Goal: Task Accomplishment & Management: Manage account settings

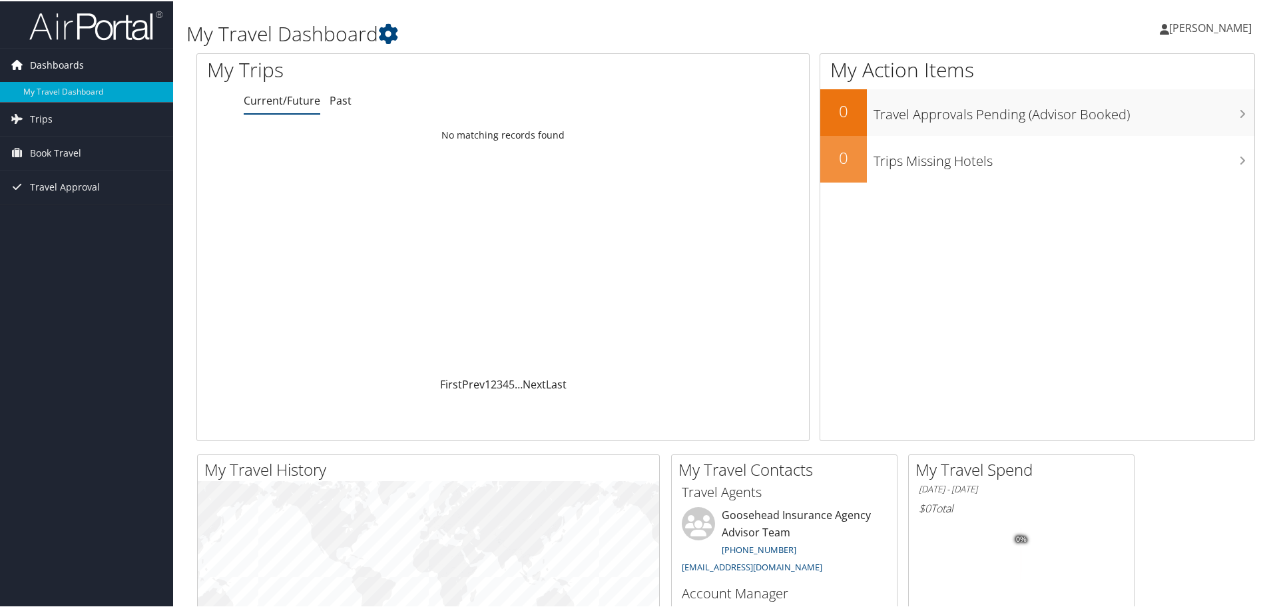
click at [67, 61] on span "Dashboards" at bounding box center [57, 63] width 54 height 33
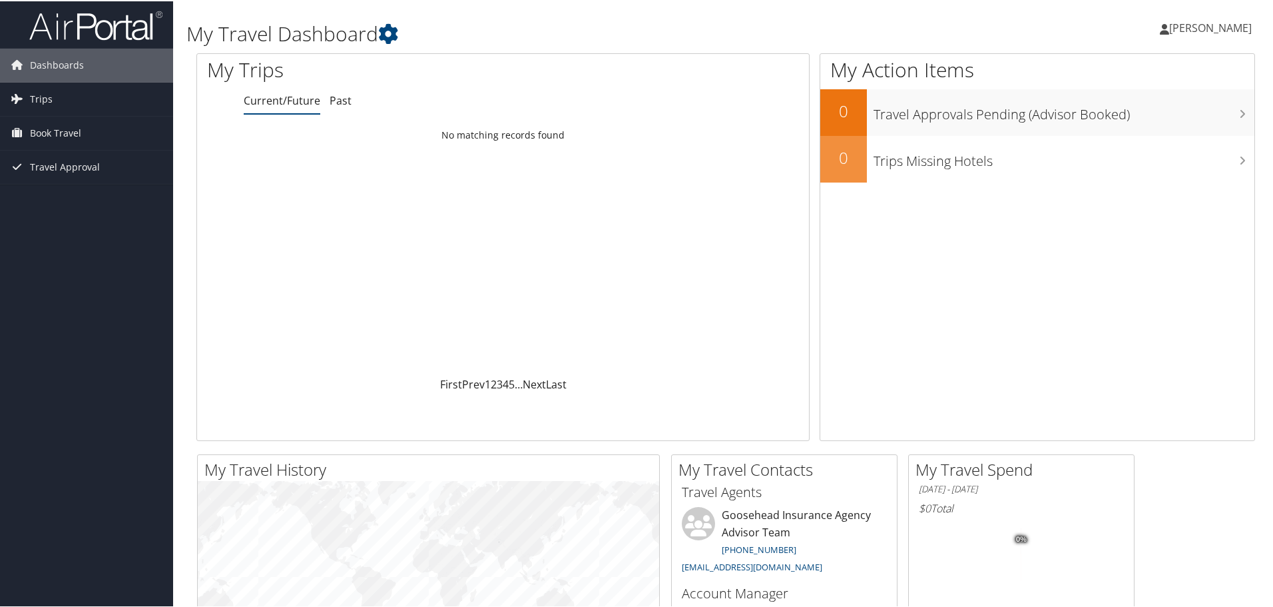
click at [1221, 28] on span "[PERSON_NAME]" at bounding box center [1210, 26] width 83 height 15
click at [1152, 70] on link "My Settings" at bounding box center [1175, 73] width 148 height 23
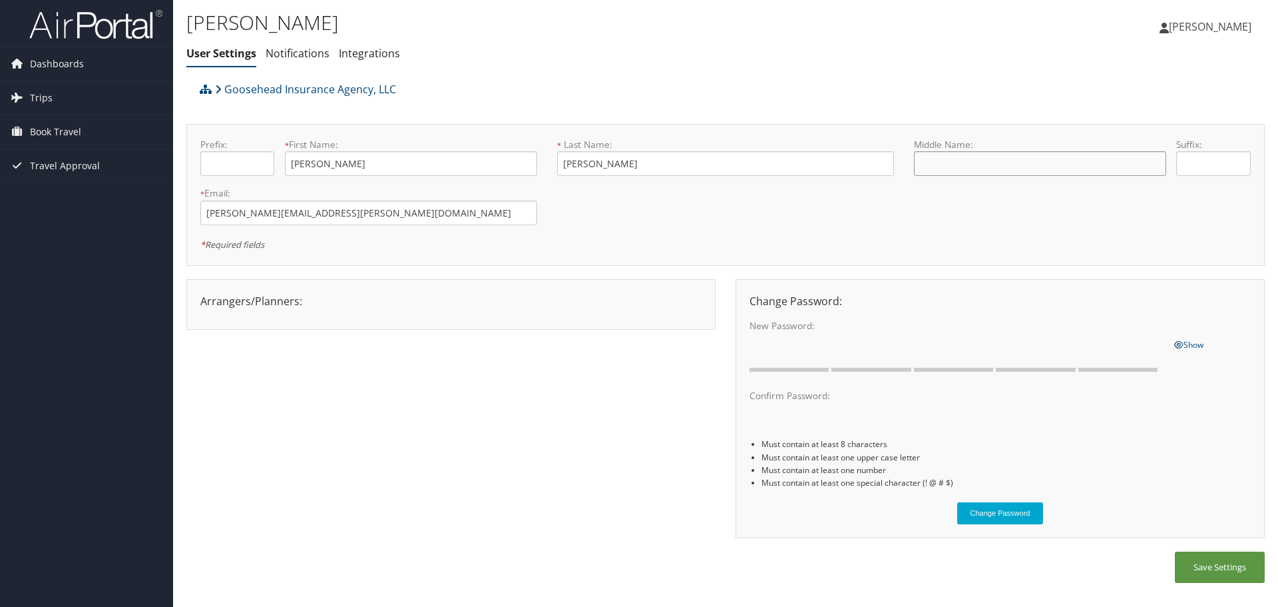
click at [945, 155] on input "text" at bounding box center [1040, 163] width 252 height 25
click at [967, 144] on label "Middle Name:" at bounding box center [1040, 144] width 252 height 13
click at [977, 156] on input "text" at bounding box center [1040, 163] width 252 height 25
type input "[PERSON_NAME]"
click at [499, 85] on div "Goosehead Insurance Agency, LLC" at bounding box center [590, 94] width 789 height 36
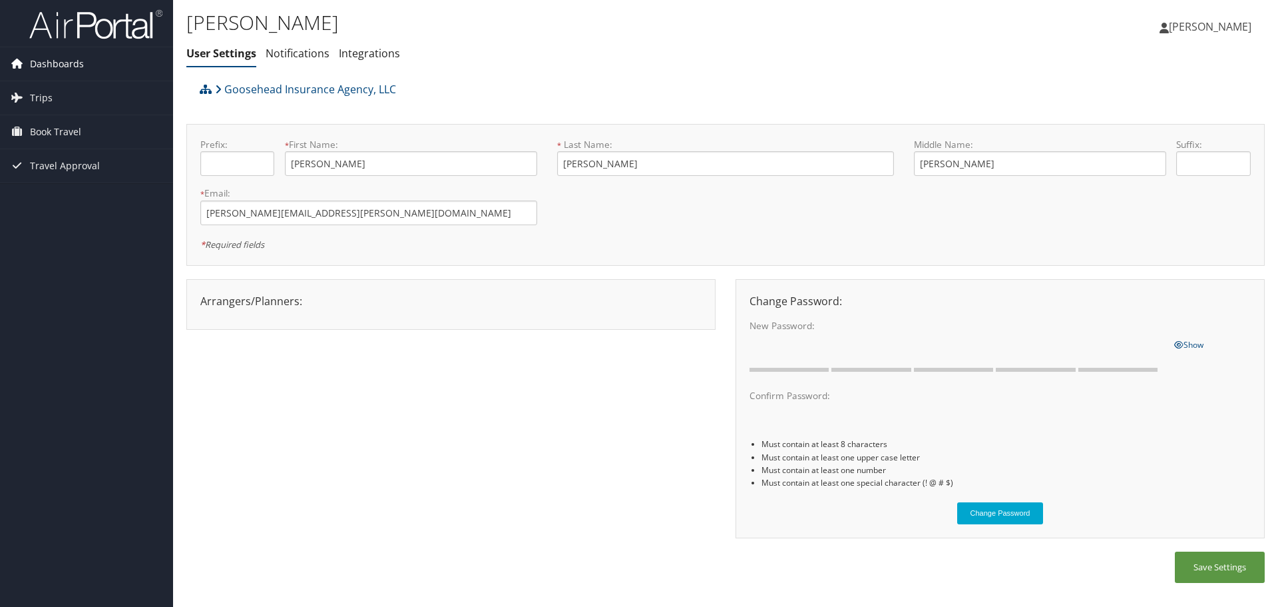
click at [80, 62] on span "Dashboards" at bounding box center [57, 63] width 54 height 33
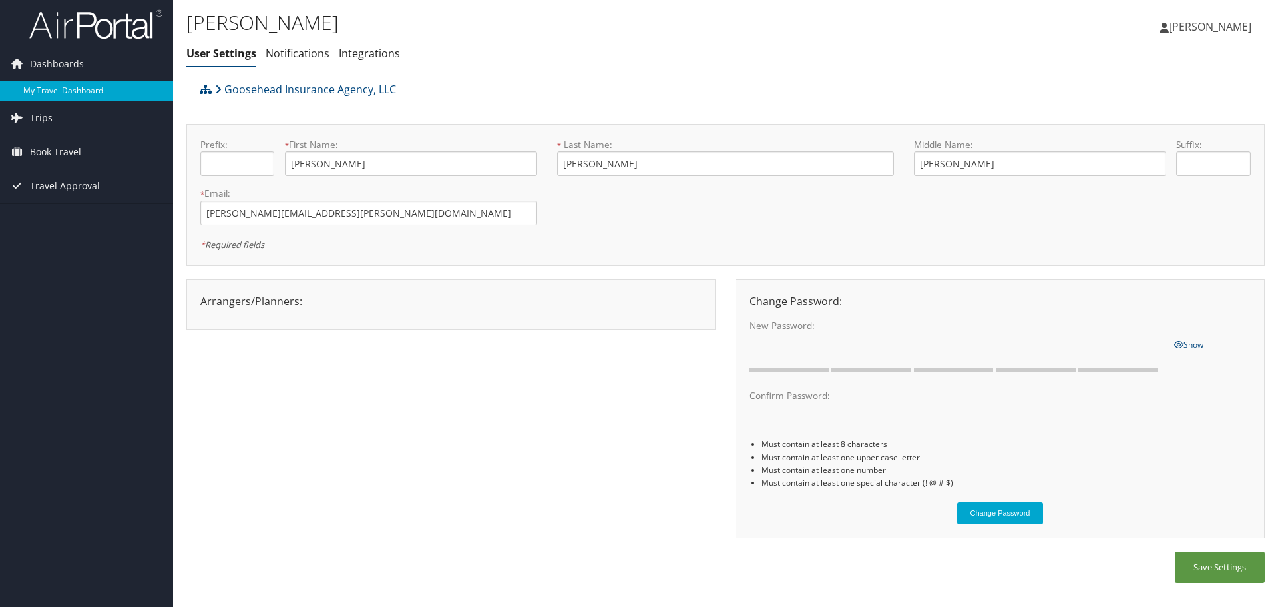
click at [75, 87] on link "My Travel Dashboard" at bounding box center [86, 91] width 173 height 20
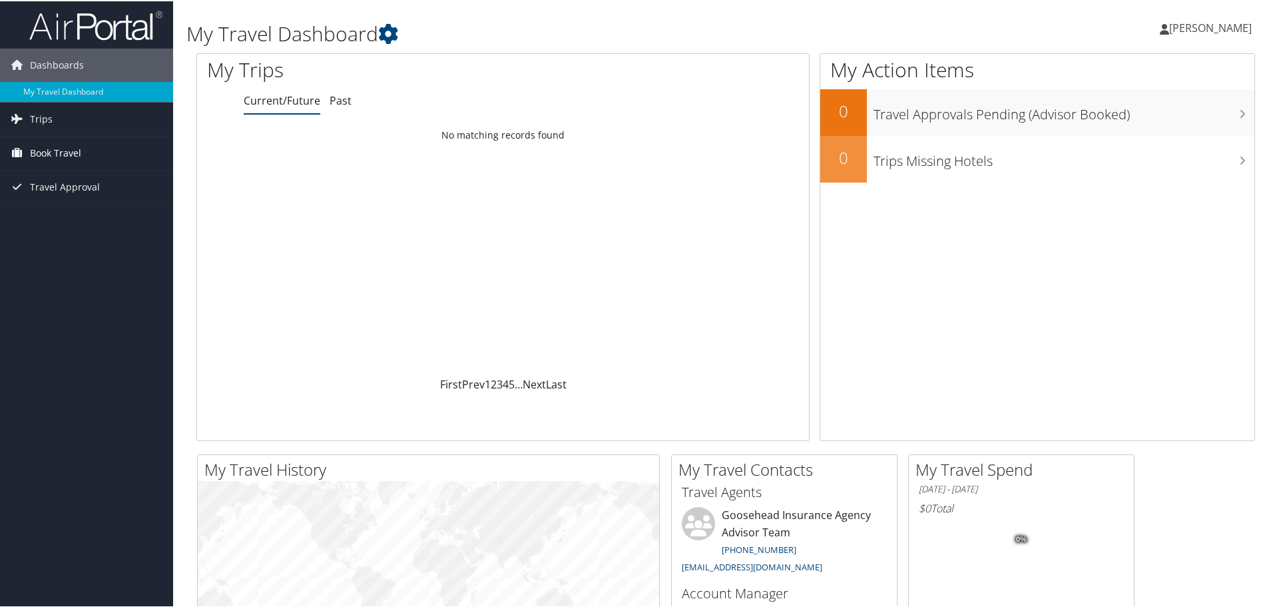
click at [83, 150] on link "Book Travel" at bounding box center [86, 151] width 173 height 33
click at [1226, 26] on span "[PERSON_NAME]" at bounding box center [1210, 26] width 83 height 15
click at [1181, 115] on link "View Travel Profile" at bounding box center [1175, 118] width 148 height 23
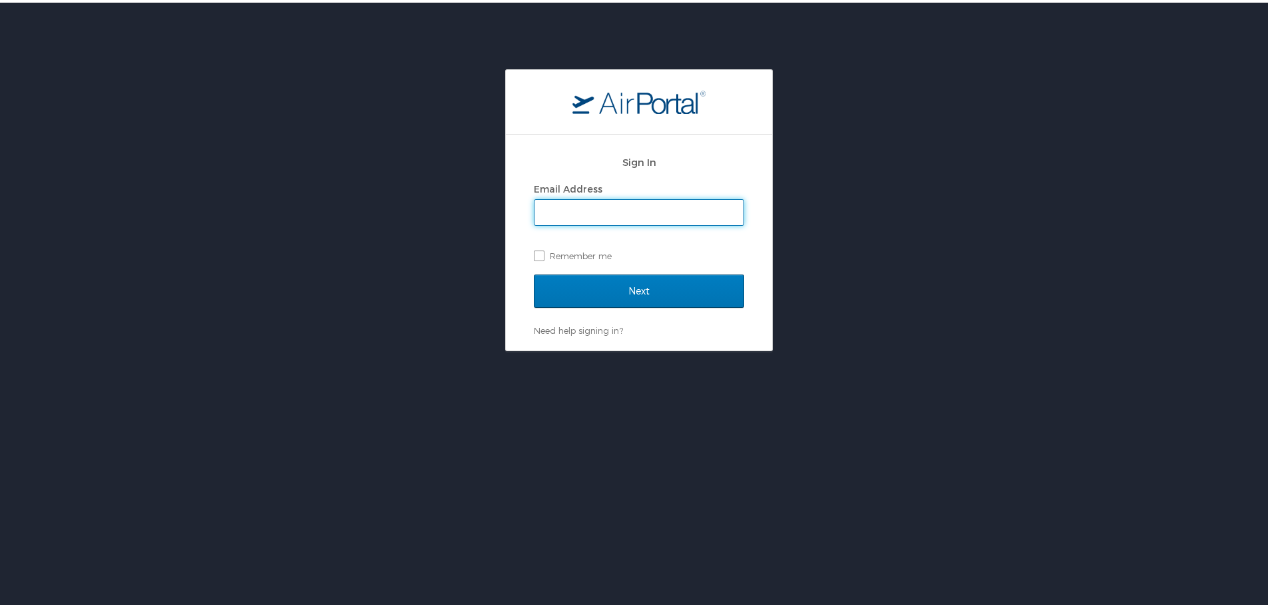
click at [648, 202] on input "Email Address" at bounding box center [639, 209] width 209 height 25
click at [648, 208] on input "Email Address" at bounding box center [639, 209] width 209 height 25
click at [652, 211] on input "Email Address" at bounding box center [639, 209] width 209 height 25
click at [658, 208] on input "Email Address" at bounding box center [639, 209] width 209 height 25
type input "[PERSON_NAME][EMAIL_ADDRESS][PERSON_NAME][DOMAIN_NAME]"
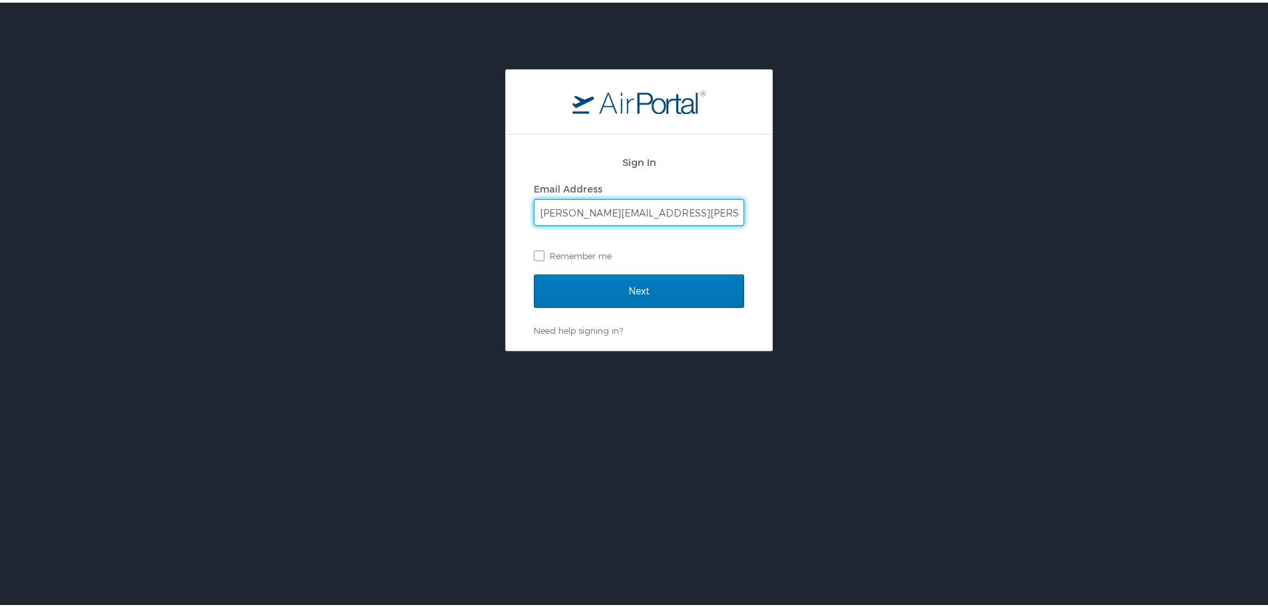
click at [534, 272] on input "Next" at bounding box center [639, 288] width 210 height 33
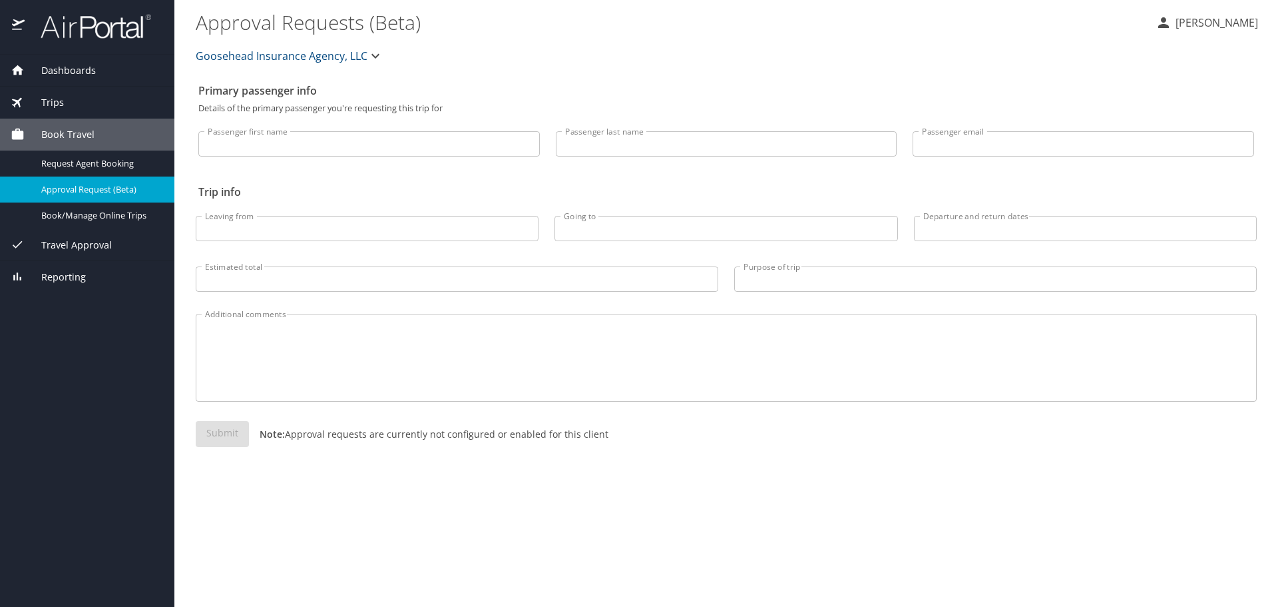
click at [426, 145] on input "Passenger first name" at bounding box center [369, 143] width 342 height 25
type input "[PERSON_NAME]"
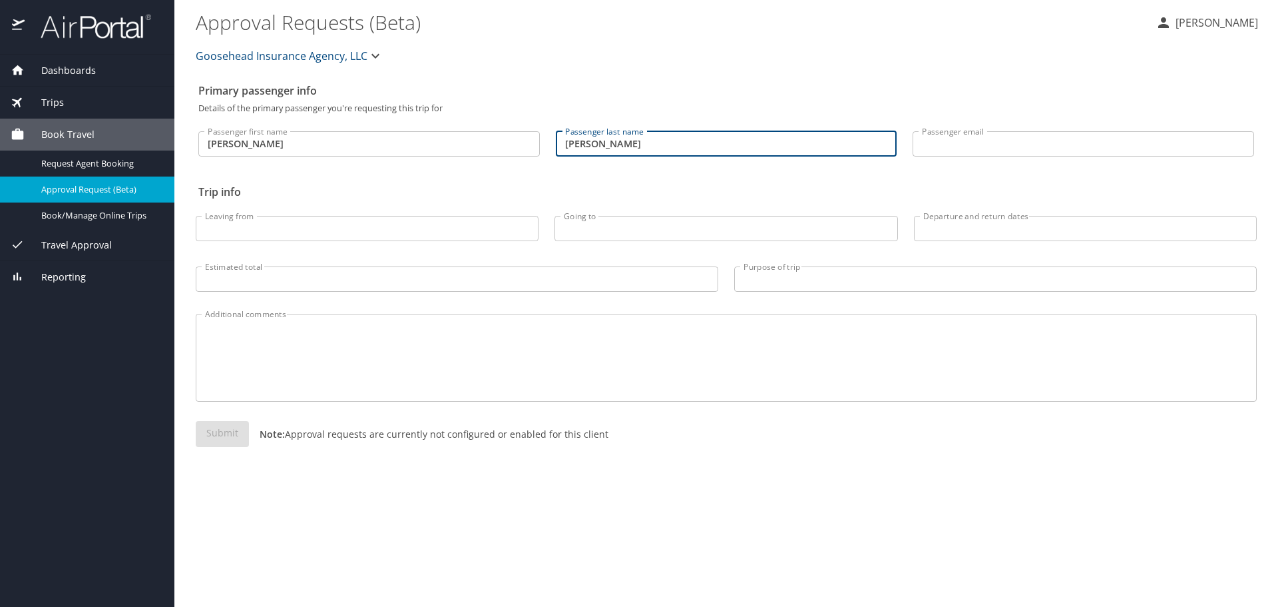
type input "[PERSON_NAME]"
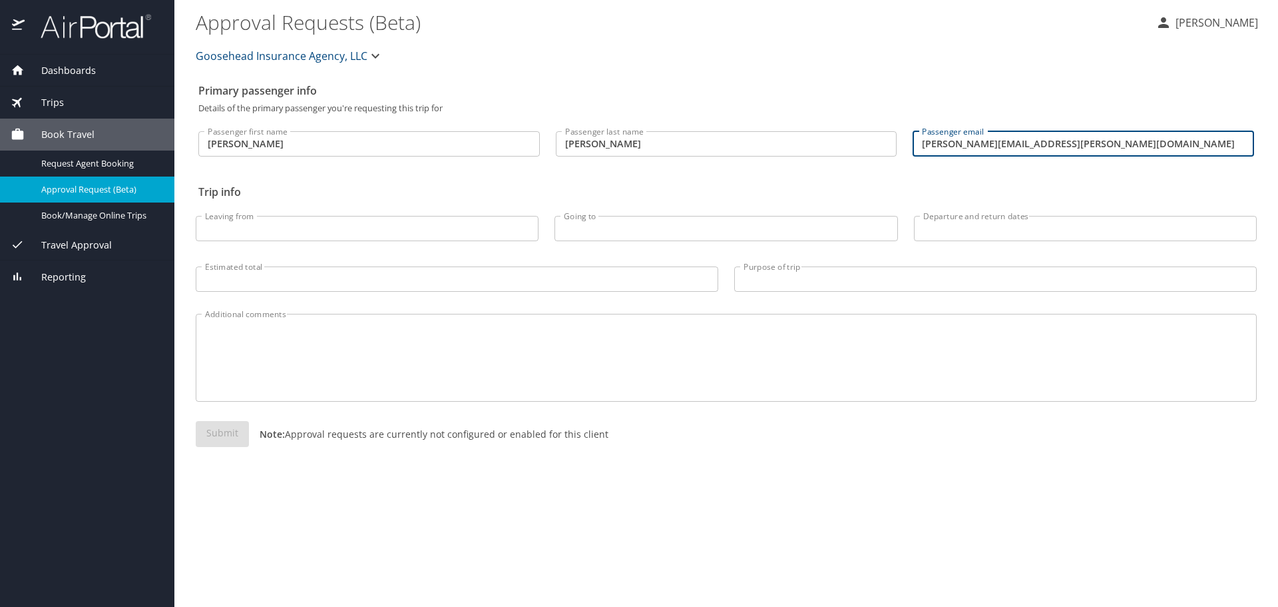
type input "stephen.spencer@goosehead.com"
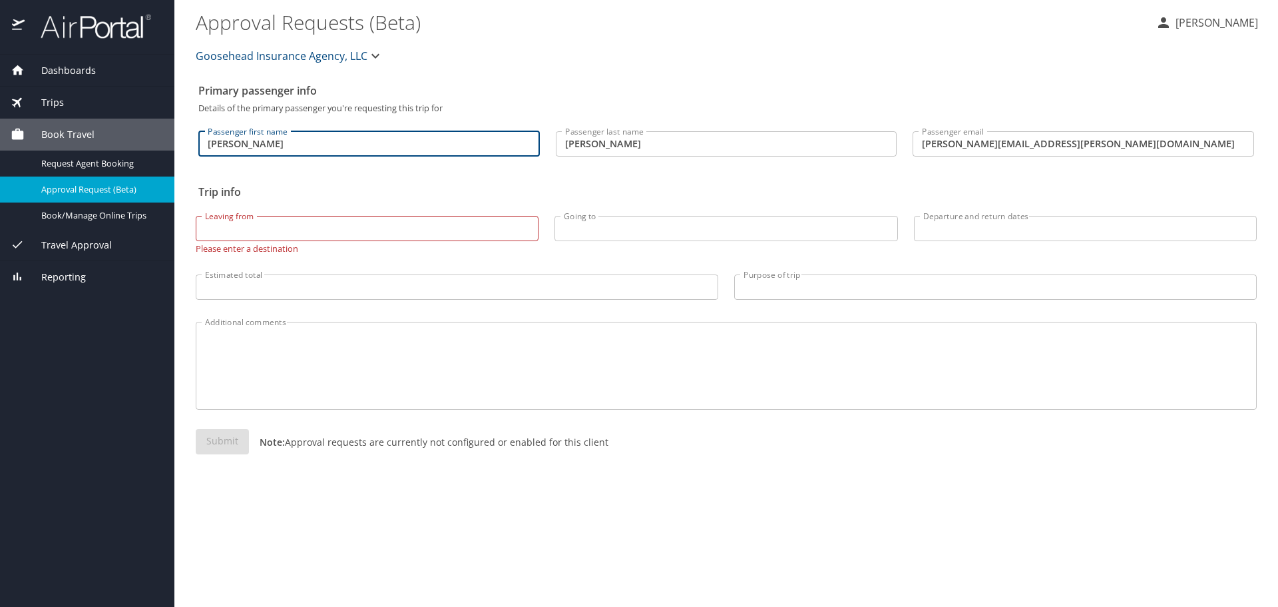
click at [355, 139] on input "[PERSON_NAME]" at bounding box center [369, 143] width 342 height 25
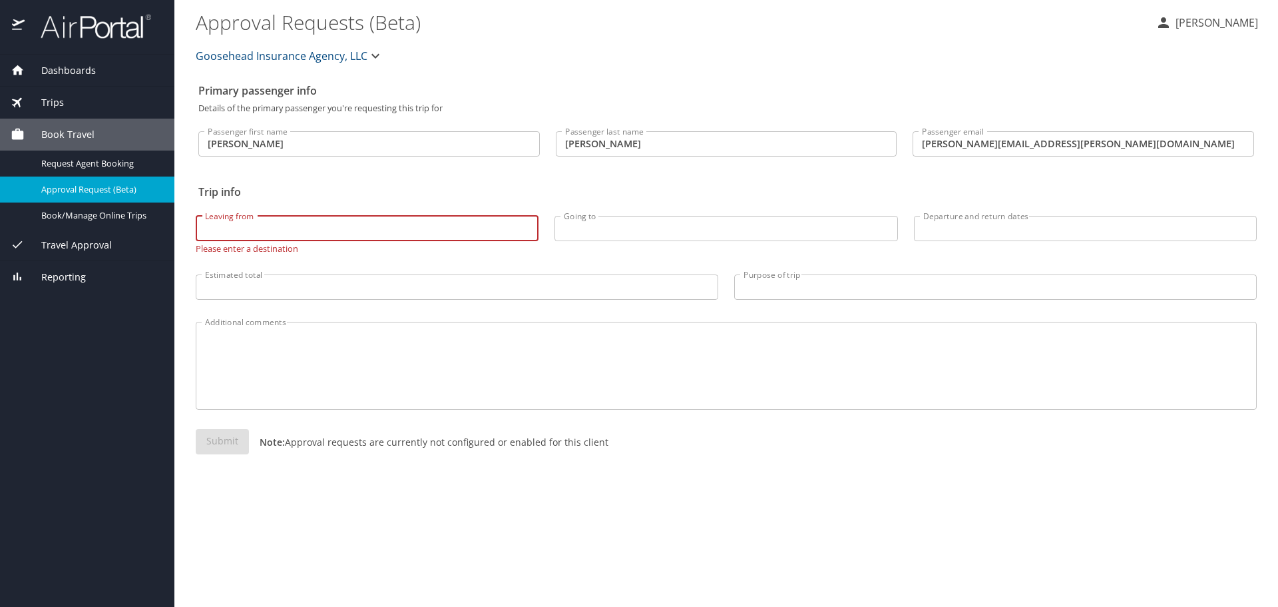
click at [383, 227] on input "Leaving from" at bounding box center [367, 228] width 343 height 25
type input "A"
type input "DFS"
click at [1230, 23] on p "[PERSON_NAME]" at bounding box center [1215, 23] width 87 height 16
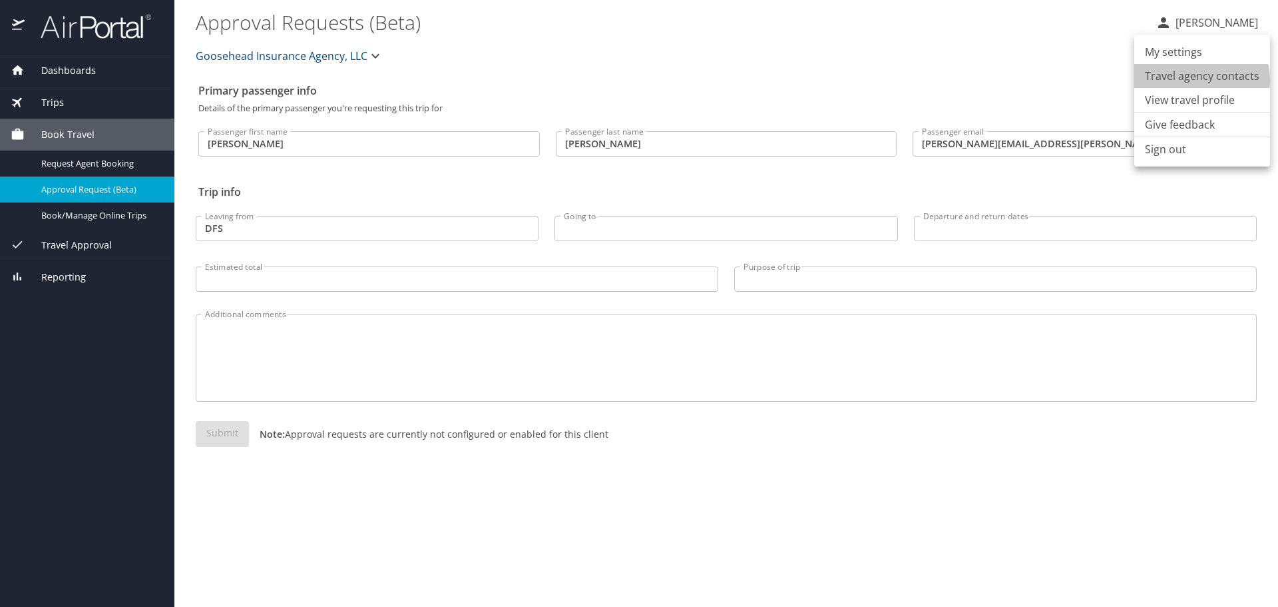
click at [1198, 80] on li "Travel agency contacts" at bounding box center [1202, 76] width 136 height 24
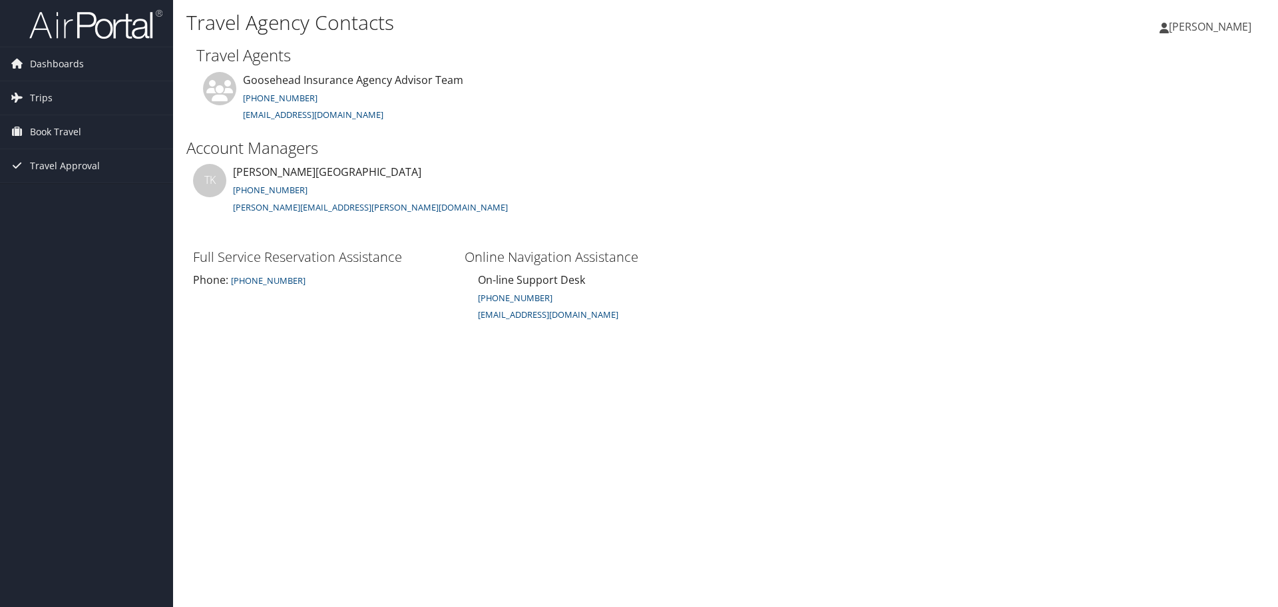
click at [1207, 29] on span "[PERSON_NAME]" at bounding box center [1210, 26] width 83 height 15
click at [1178, 121] on link "View Travel Profile" at bounding box center [1177, 118] width 148 height 23
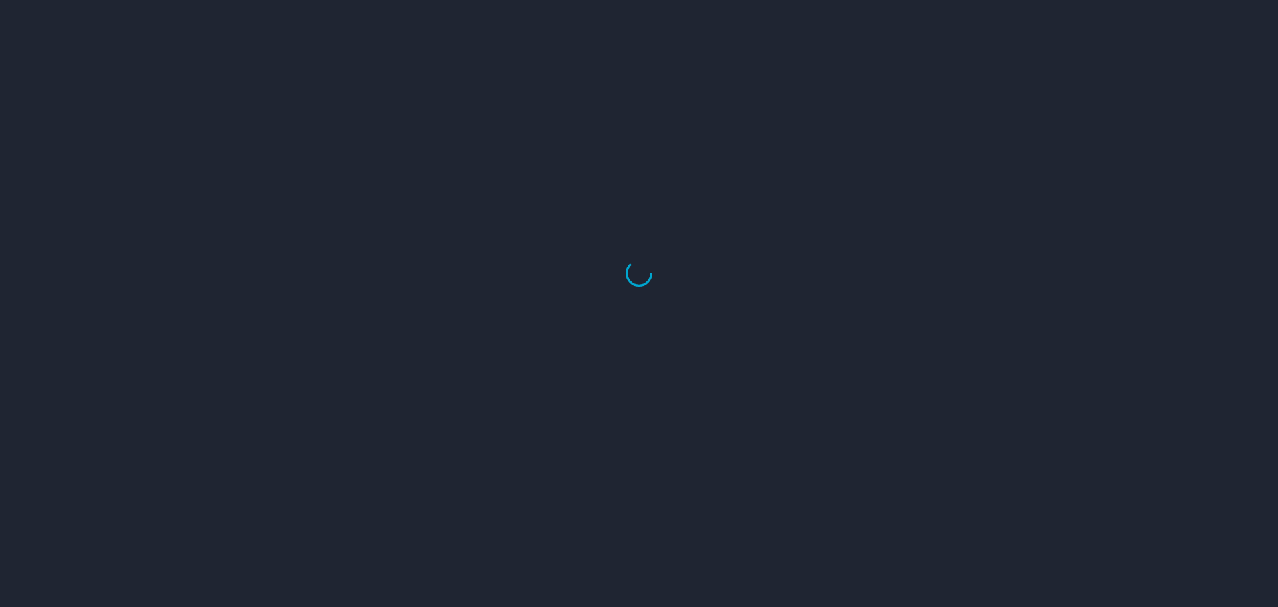
select select "US"
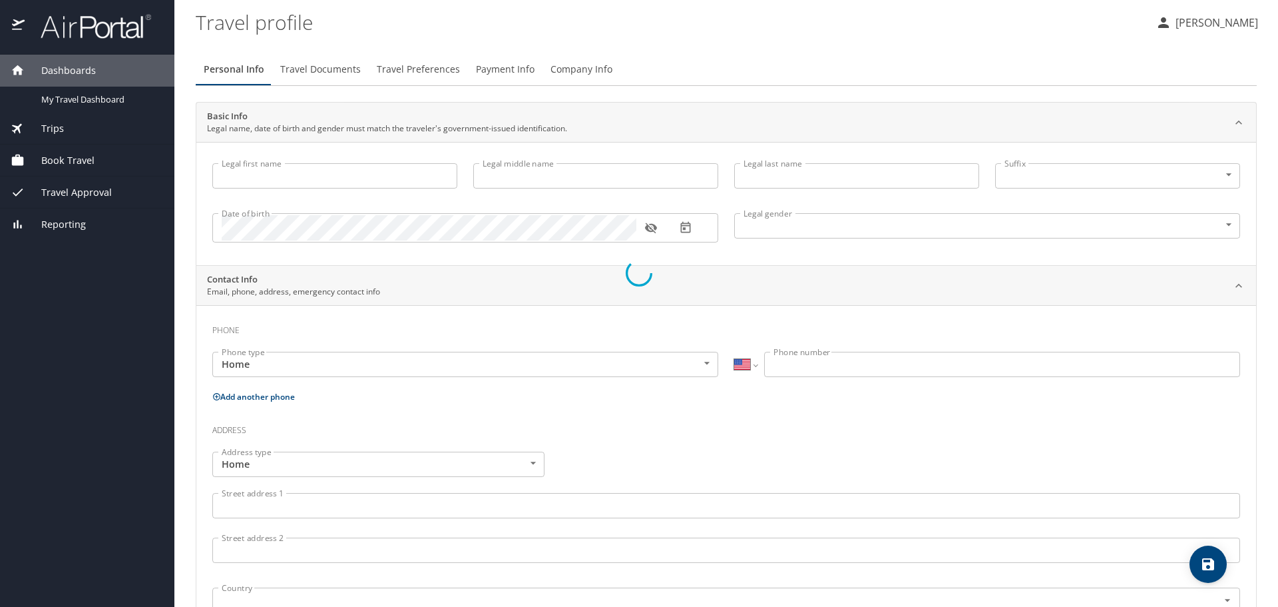
type input "[PERSON_NAME]"
type input "[DEMOGRAPHIC_DATA]"
select select "US"
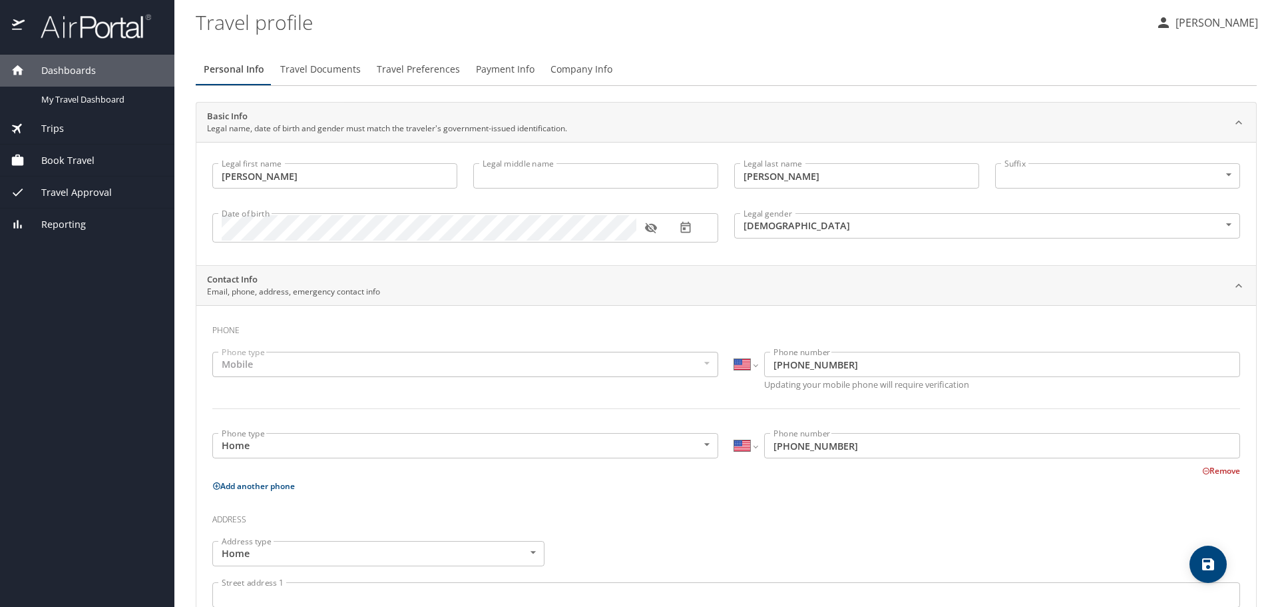
click at [558, 173] on input "Legal middle name" at bounding box center [595, 175] width 245 height 25
type input "[PERSON_NAME]"
click at [650, 227] on icon "button" at bounding box center [650, 227] width 13 height 13
click at [650, 227] on icon "button" at bounding box center [650, 228] width 12 height 9
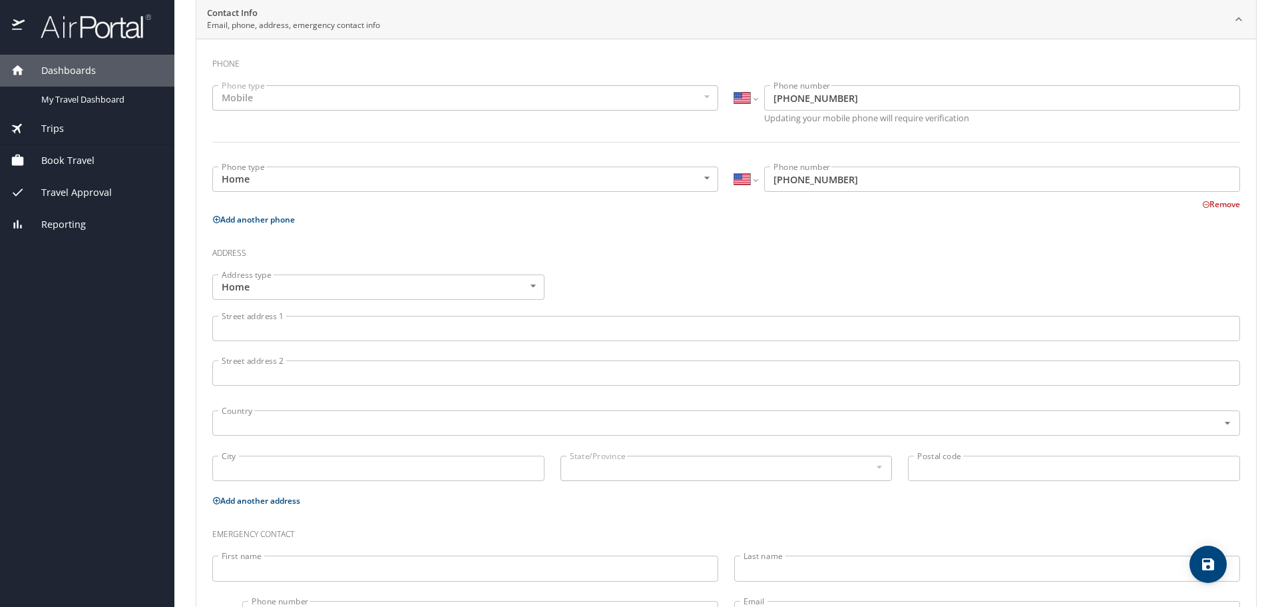
scroll to position [330, 0]
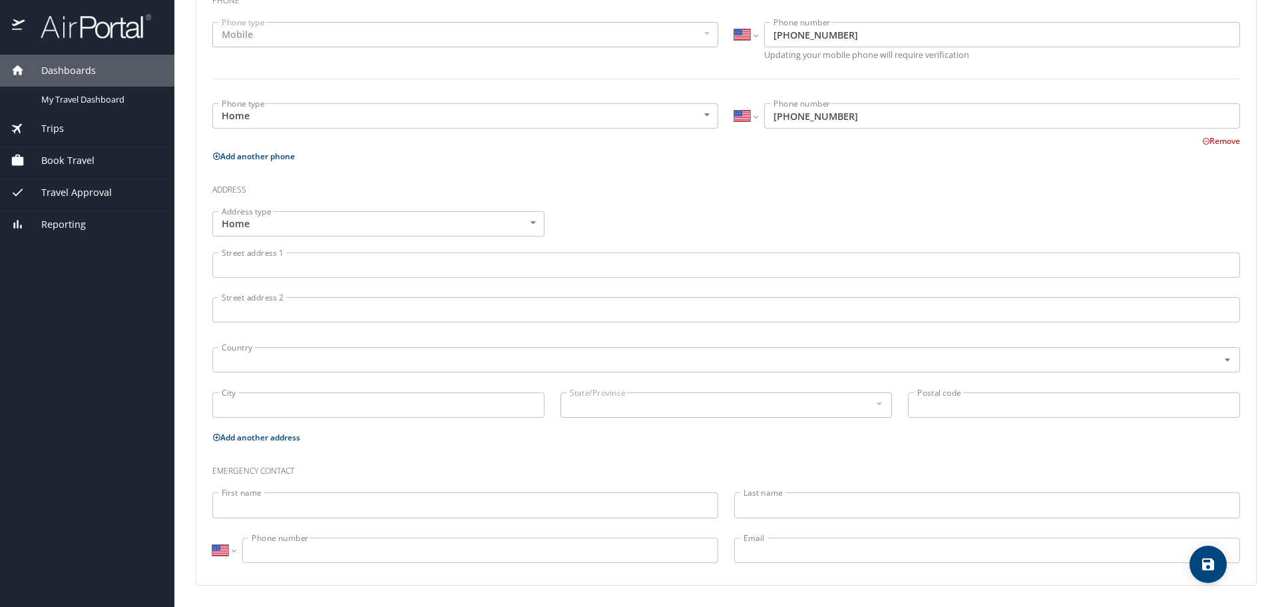
click at [403, 509] on input "First name" at bounding box center [465, 504] width 506 height 25
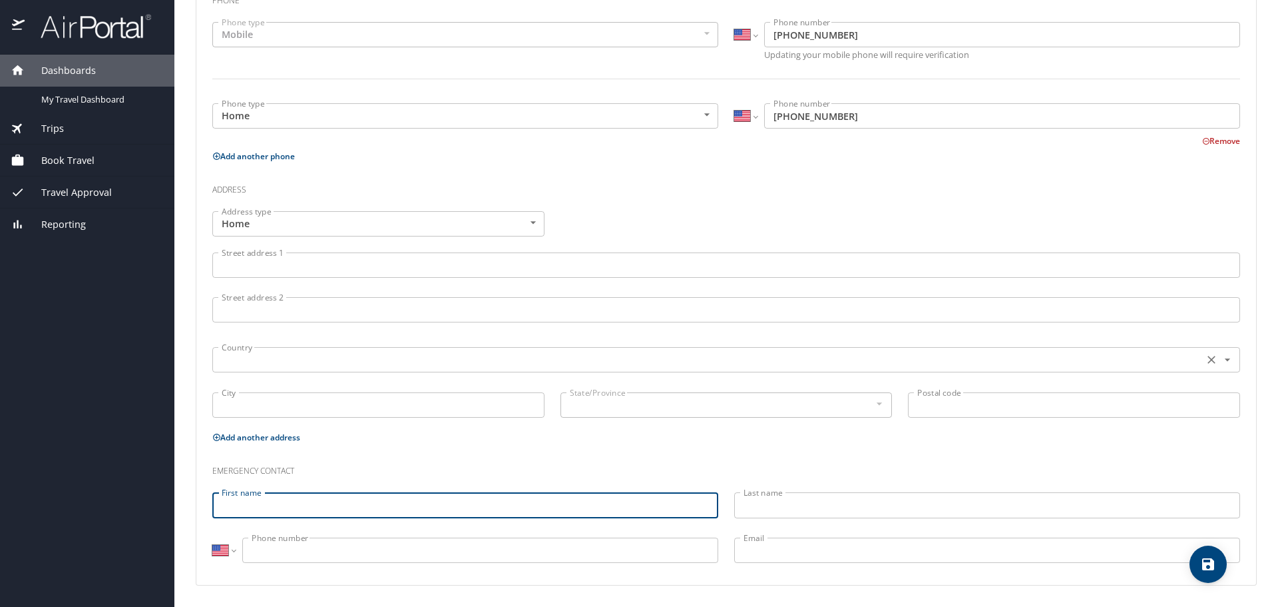
scroll to position [0, 0]
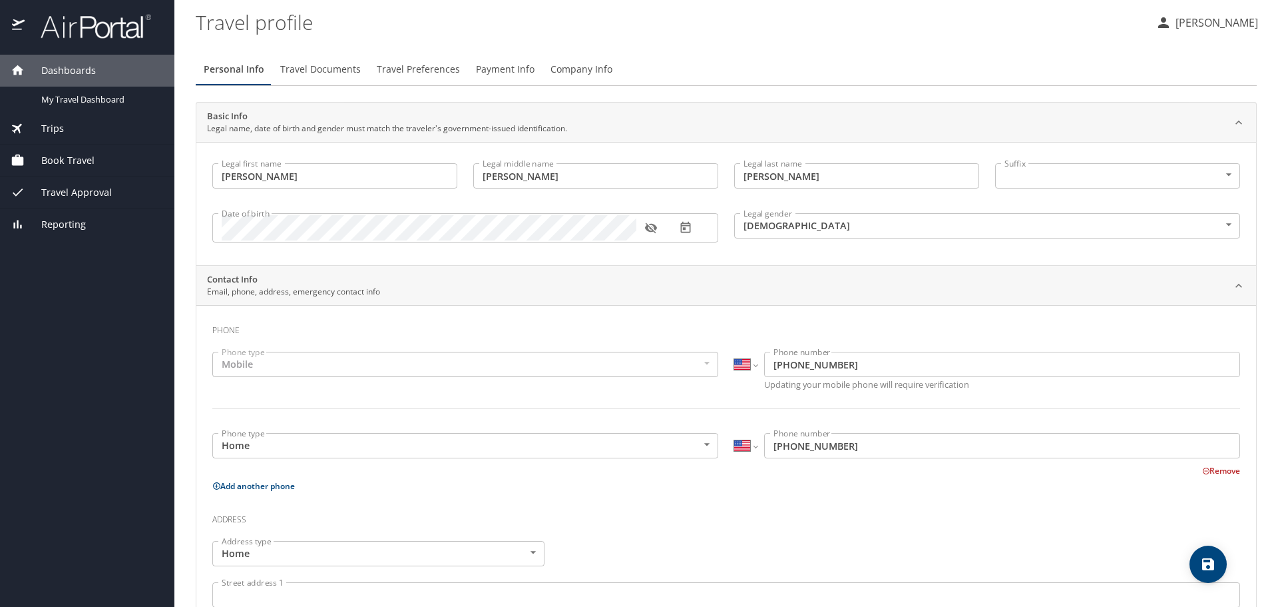
click at [312, 75] on span "Travel Documents" at bounding box center [320, 69] width 81 height 17
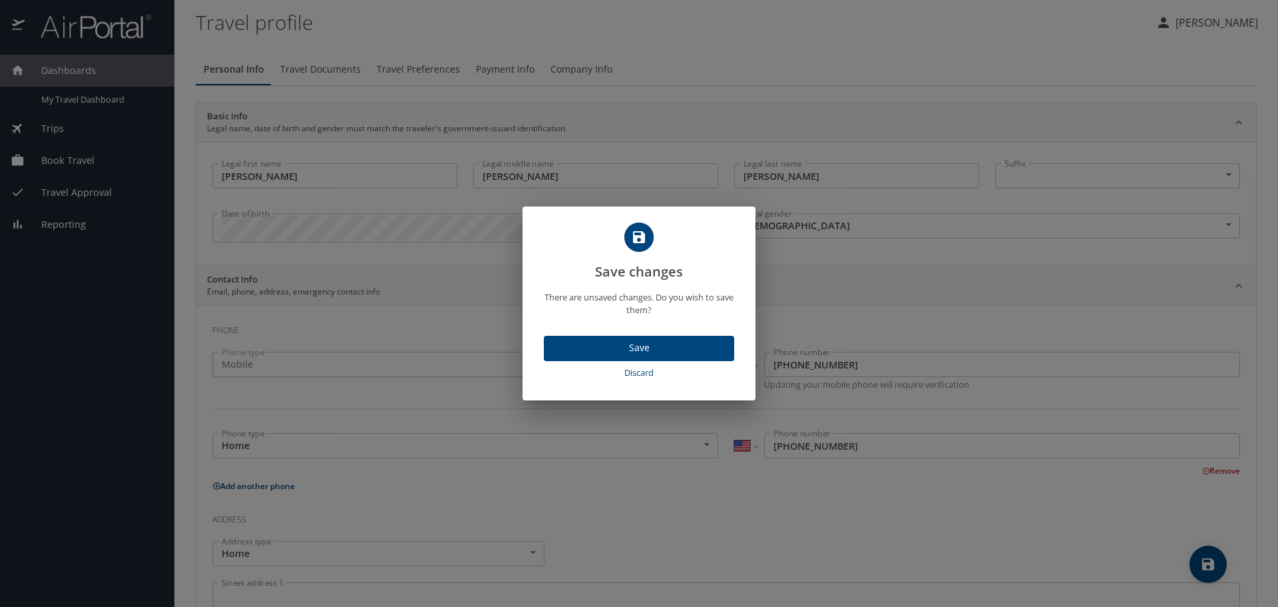
click at [699, 350] on span "Save" at bounding box center [639, 348] width 169 height 17
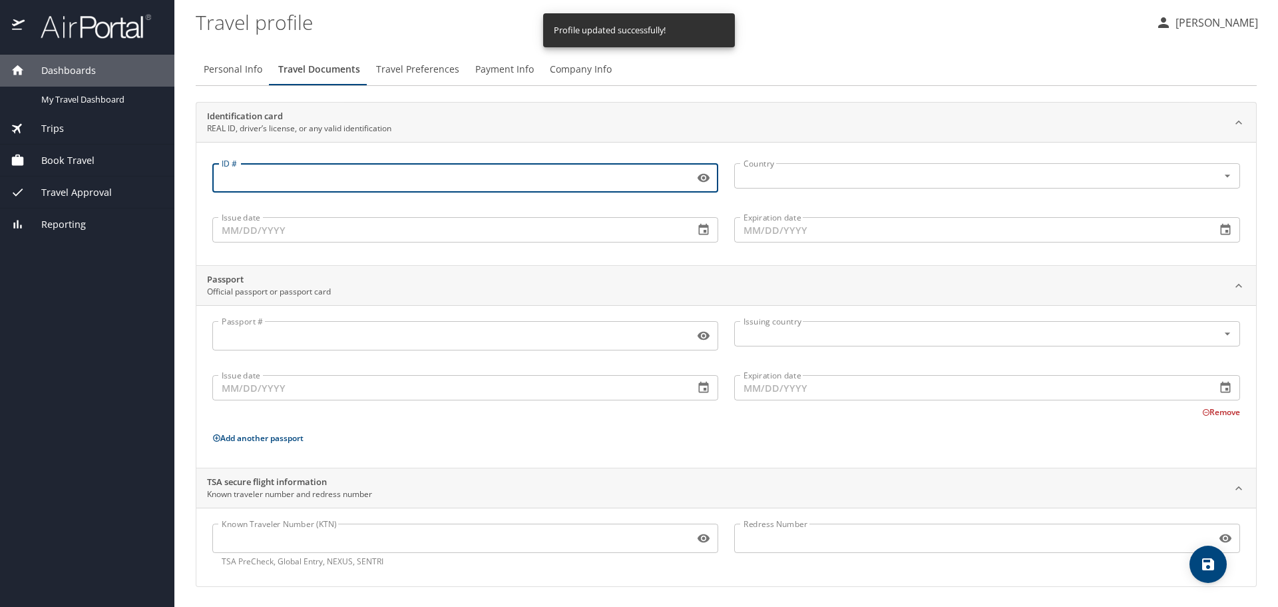
click at [368, 179] on input "ID #" at bounding box center [450, 177] width 477 height 25
type input "20012217"
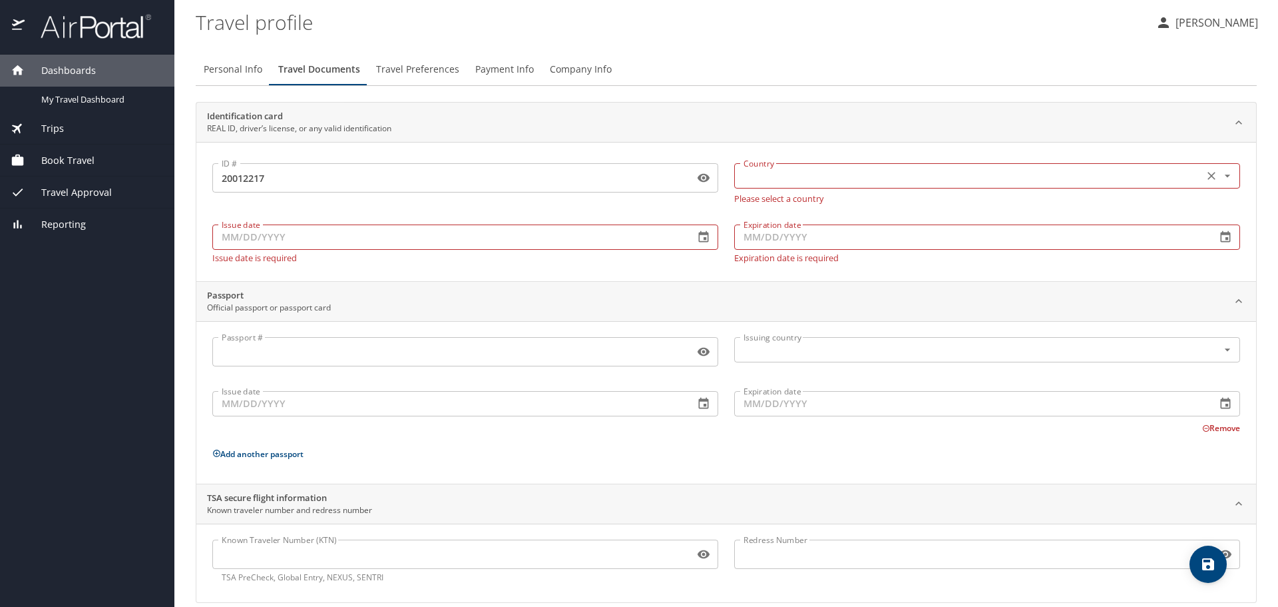
click at [860, 175] on input "text" at bounding box center [967, 175] width 459 height 17
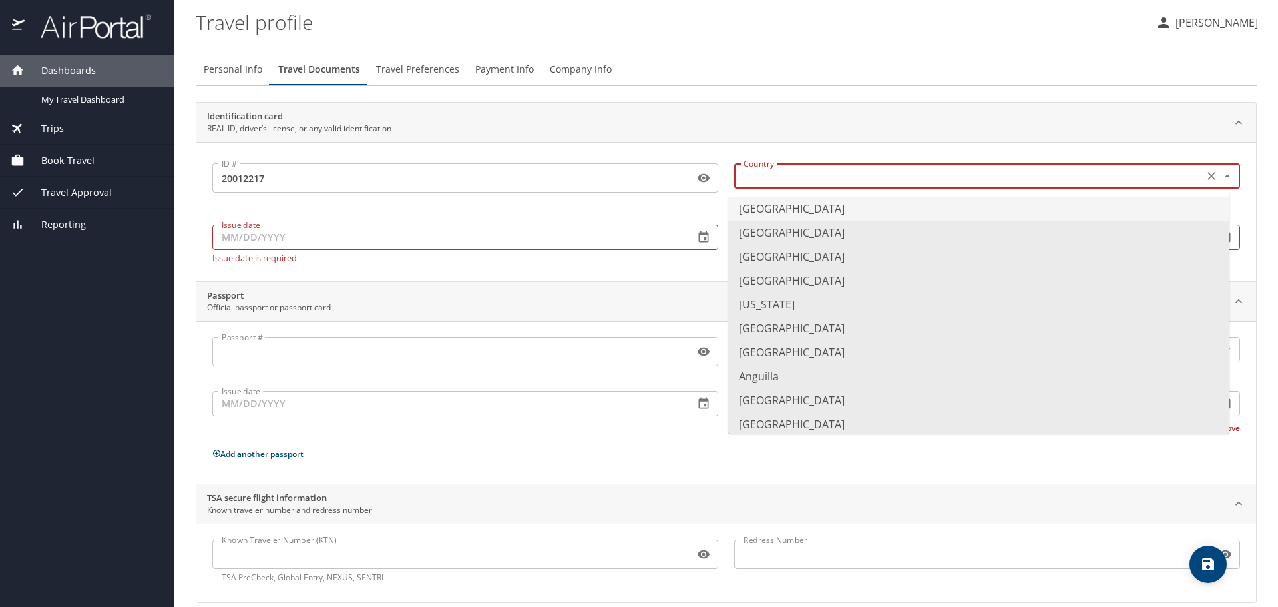
click at [857, 202] on li "[GEOGRAPHIC_DATA]" at bounding box center [978, 208] width 501 height 24
type input "[GEOGRAPHIC_DATA]"
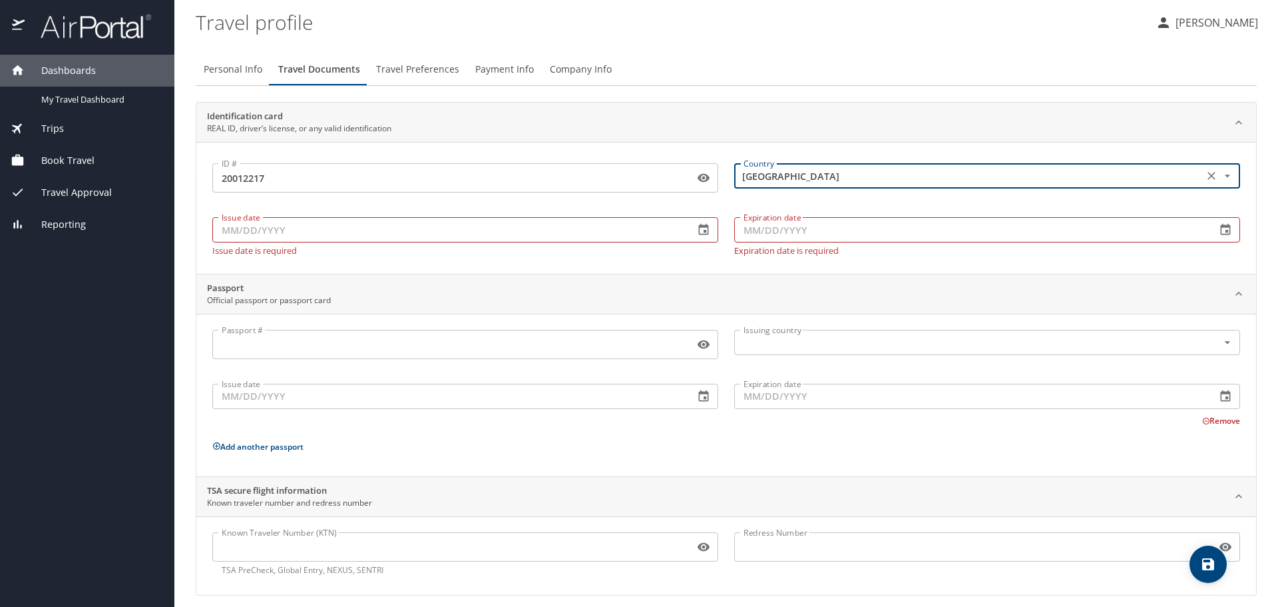
click at [560, 216] on div "Issue date Issue date Issue date is required" at bounding box center [465, 233] width 522 height 59
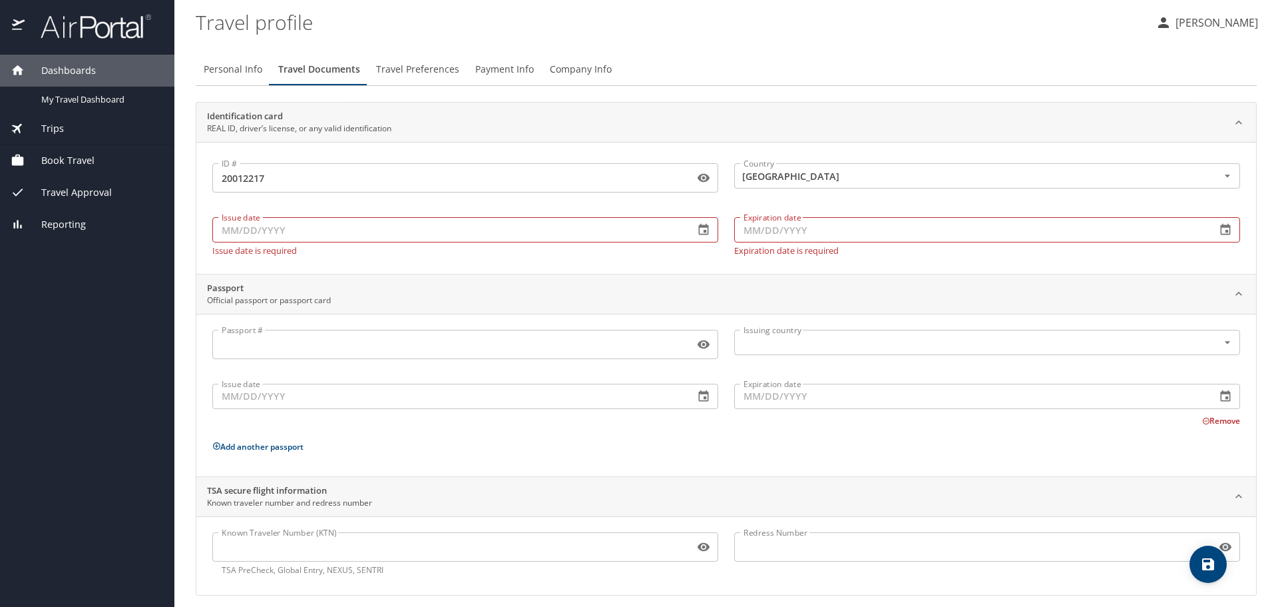
click at [580, 239] on input "Issue date" at bounding box center [447, 229] width 471 height 25
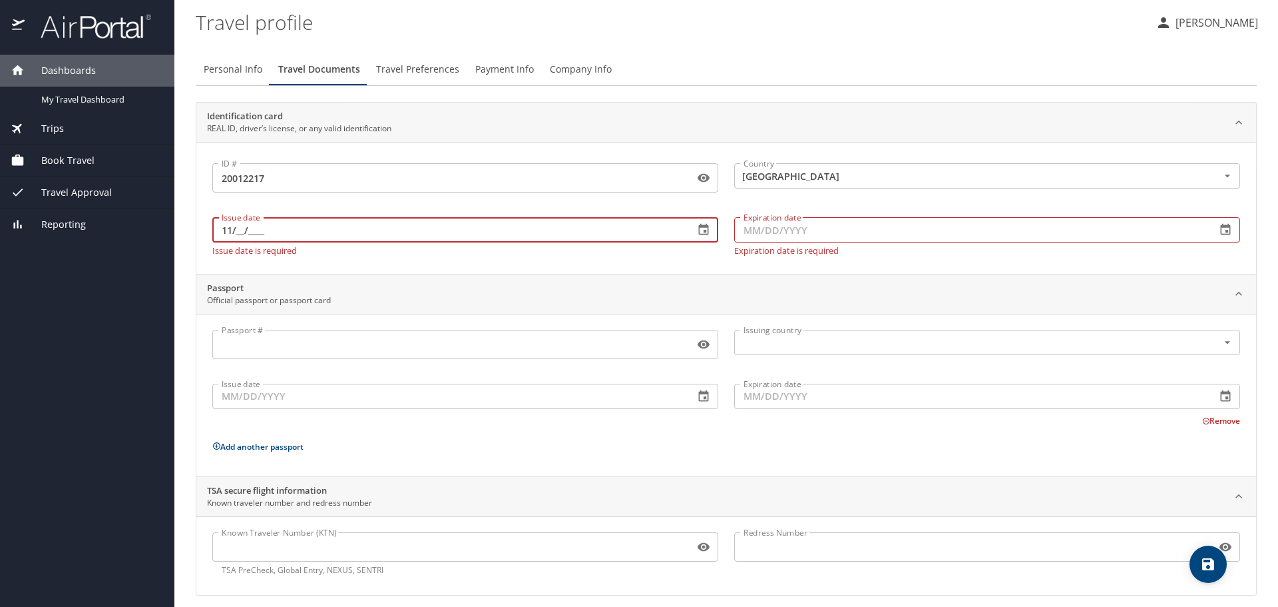
type input "1_/__/____"
type input "[DATE]"
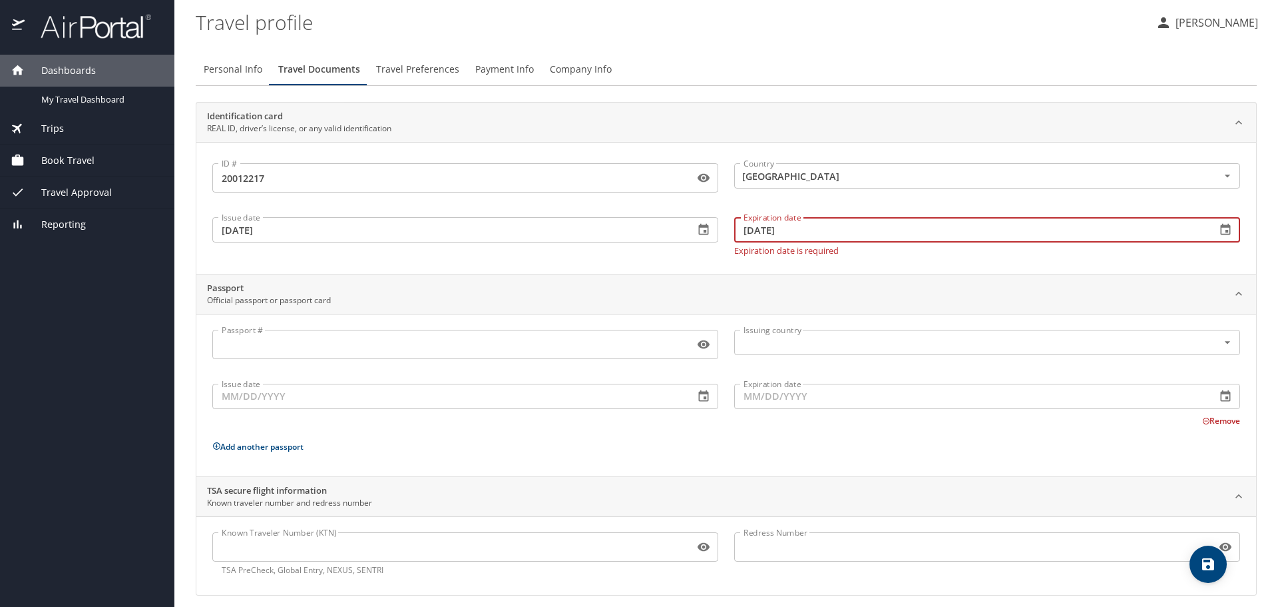
type input "[DATE]"
click at [515, 268] on div "Identification card REAL ID, driver’s license, or any valid identification ID #…" at bounding box center [726, 348] width 1061 height 493
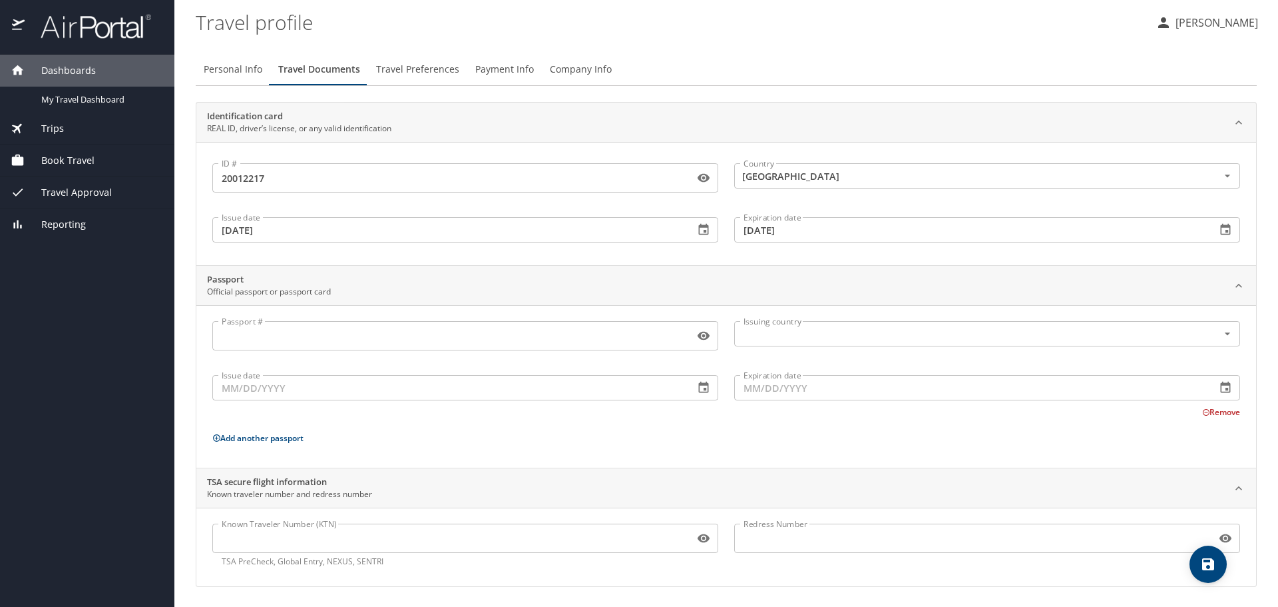
scroll to position [1, 0]
click at [429, 68] on span "Travel Preferences" at bounding box center [417, 68] width 83 height 17
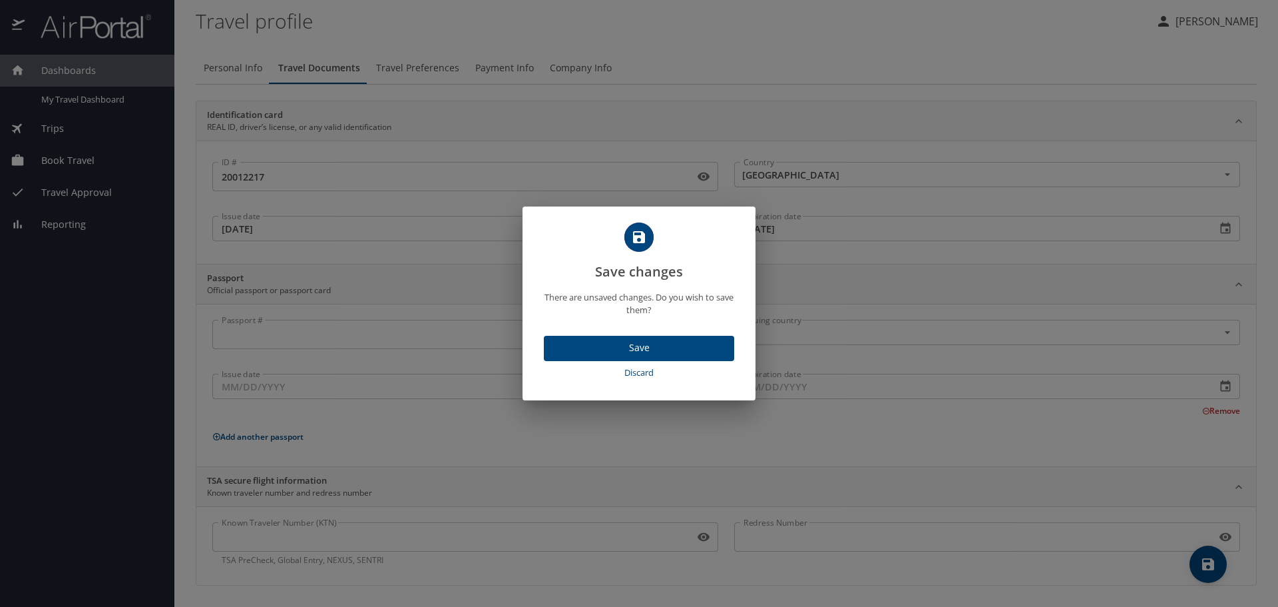
click at [683, 348] on span "Save" at bounding box center [639, 348] width 169 height 17
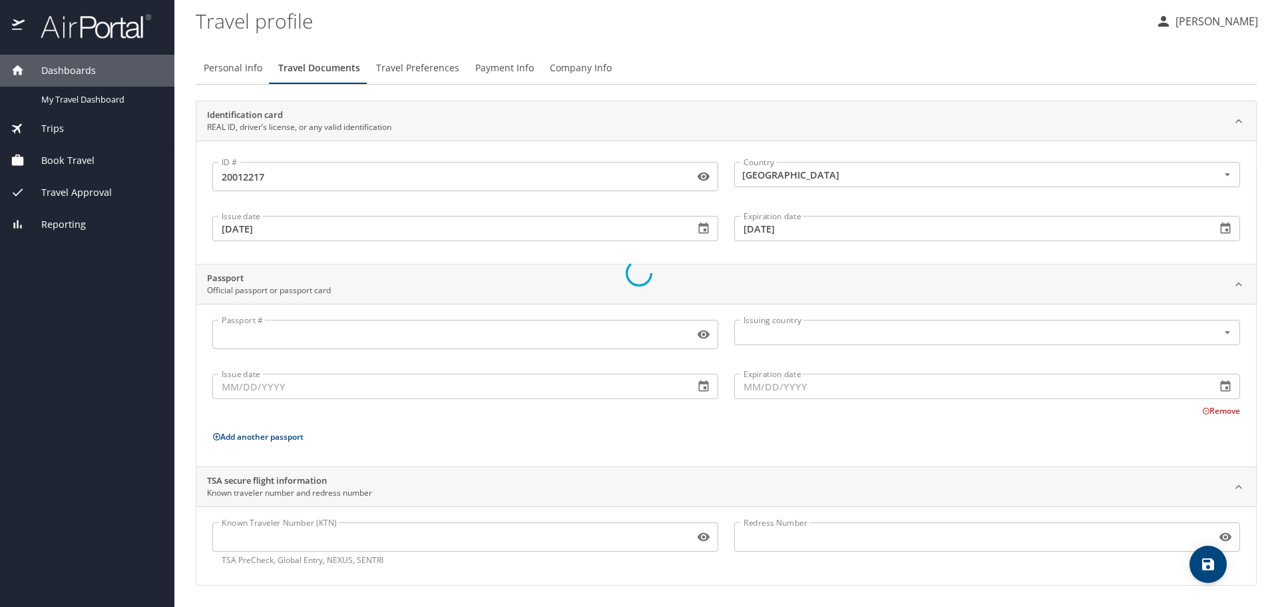
scroll to position [0, 0]
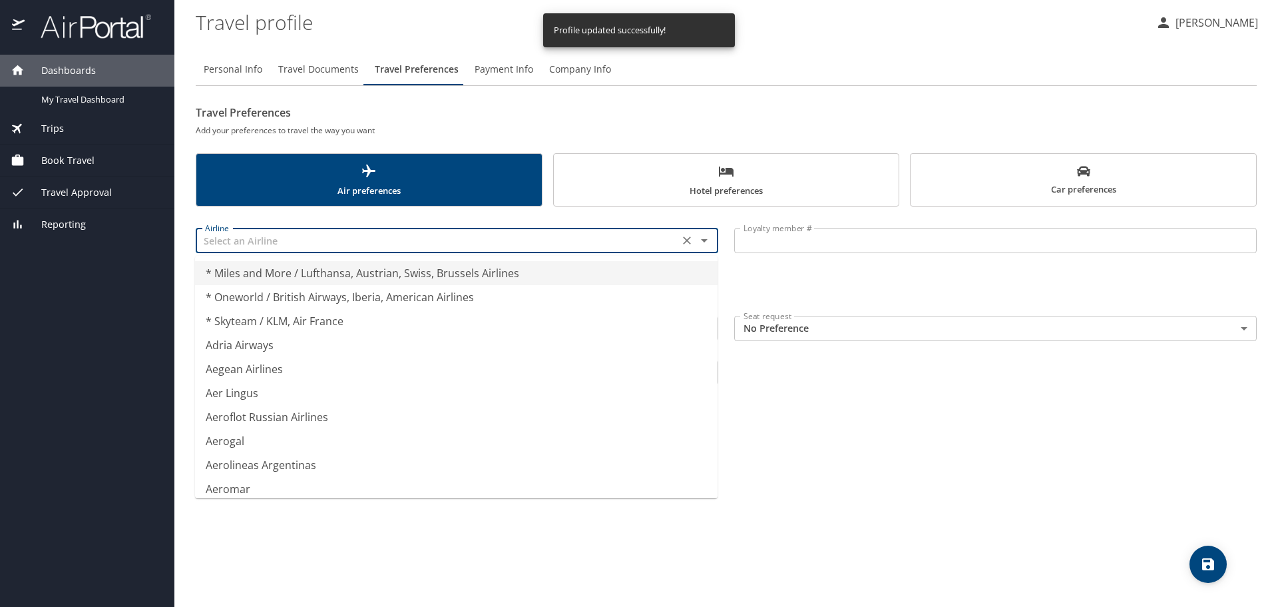
click at [381, 238] on input "text" at bounding box center [437, 240] width 475 height 17
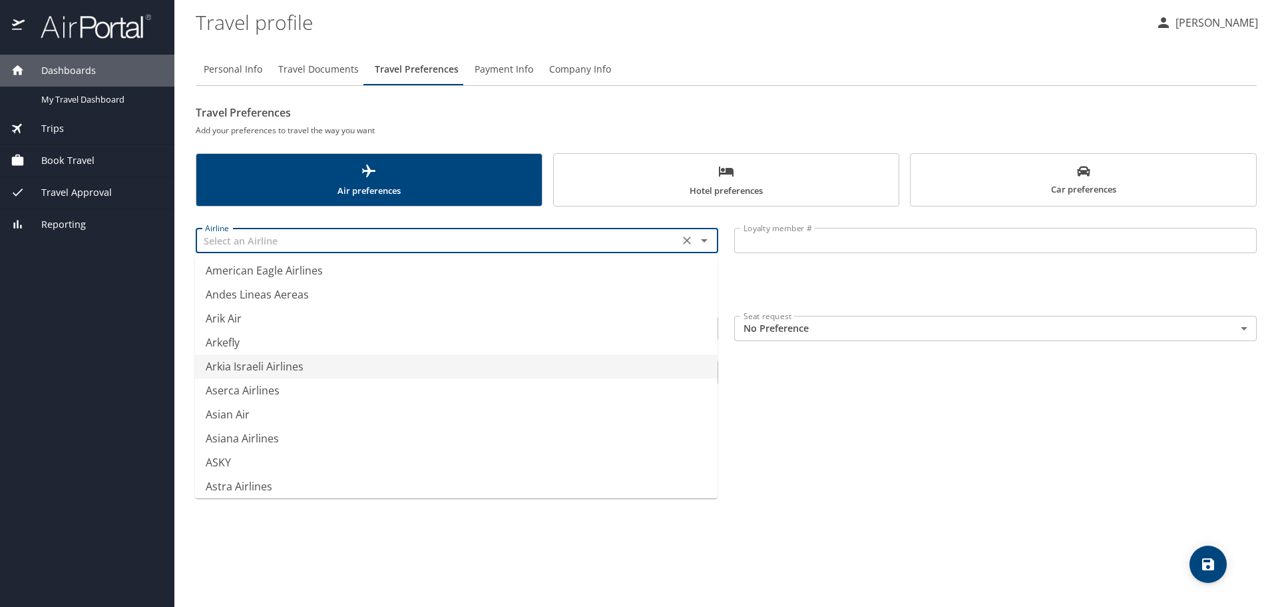
scroll to position [1997, 0]
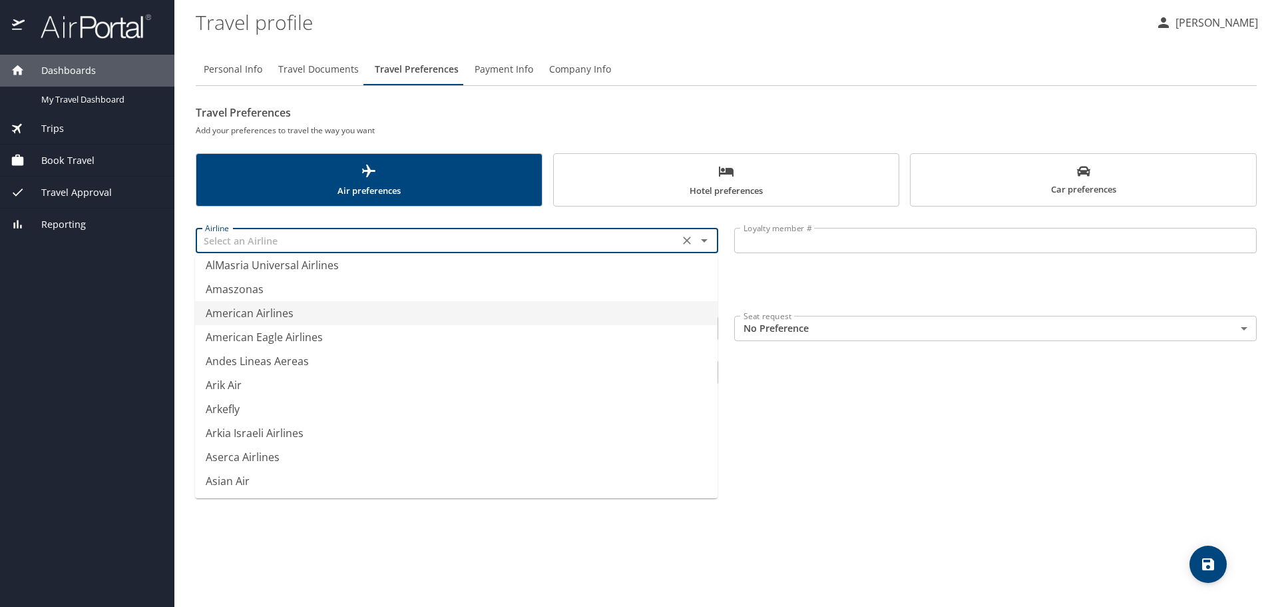
click at [375, 315] on li "American Airlines" at bounding box center [456, 313] width 523 height 24
type input "American Airlines"
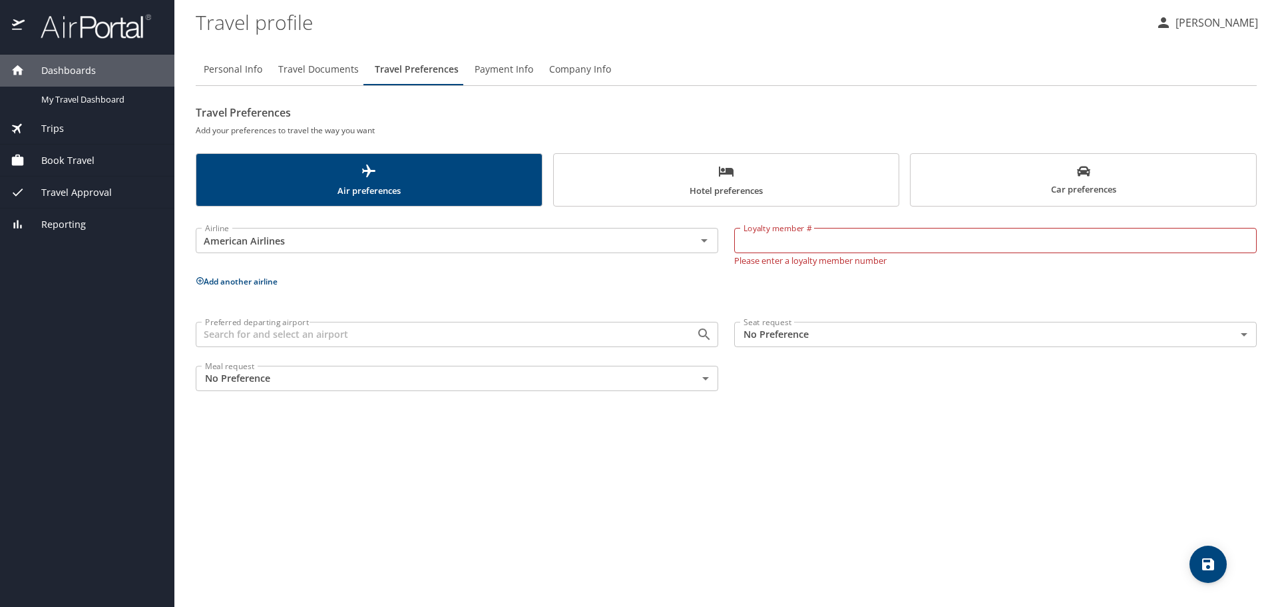
click at [925, 252] on input "Loyalty member #" at bounding box center [995, 240] width 523 height 25
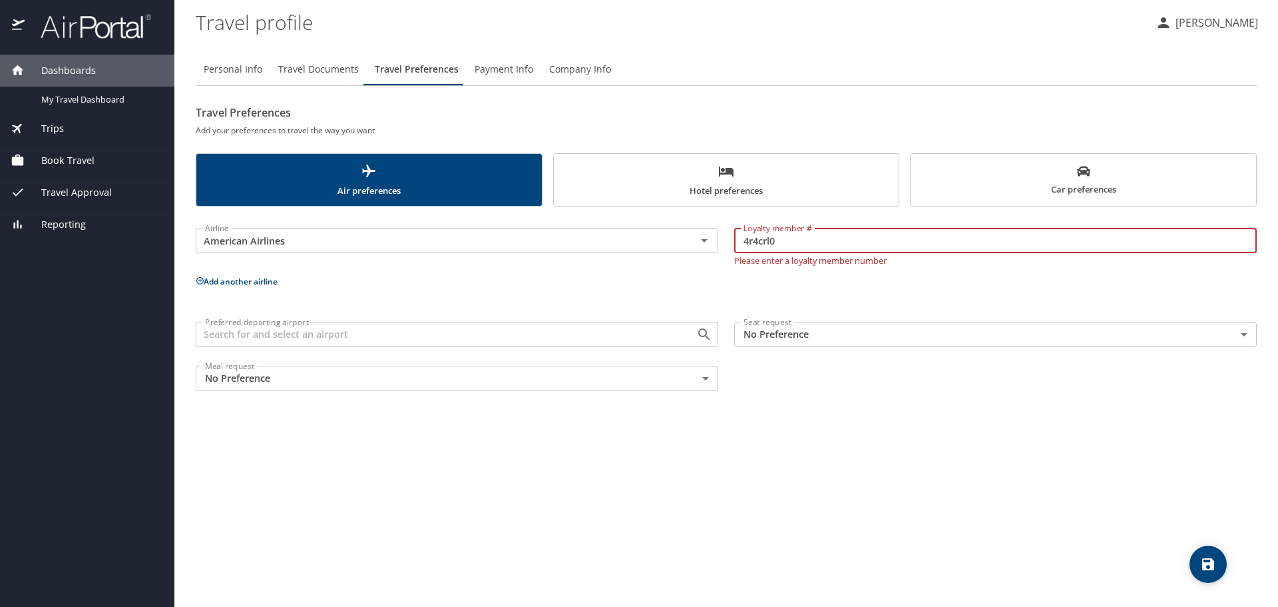
type input "4r4crl0"
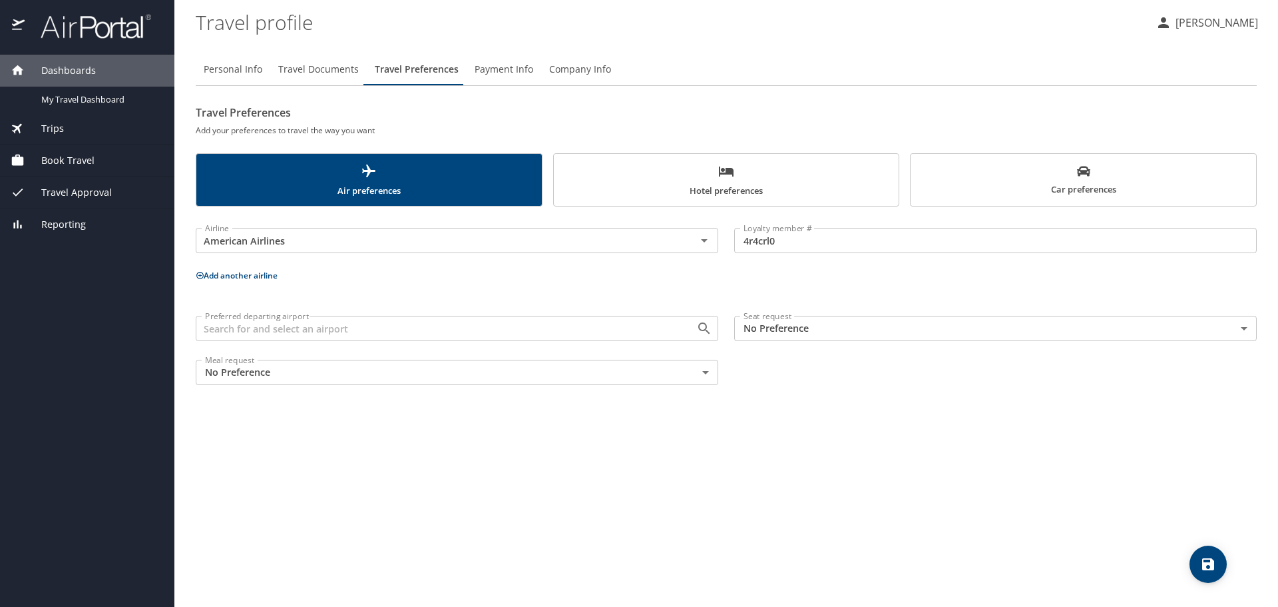
click at [863, 463] on div "Personal Info Travel Documents Travel Preferences Payment Info Company Info Tra…" at bounding box center [726, 325] width 1061 height 564
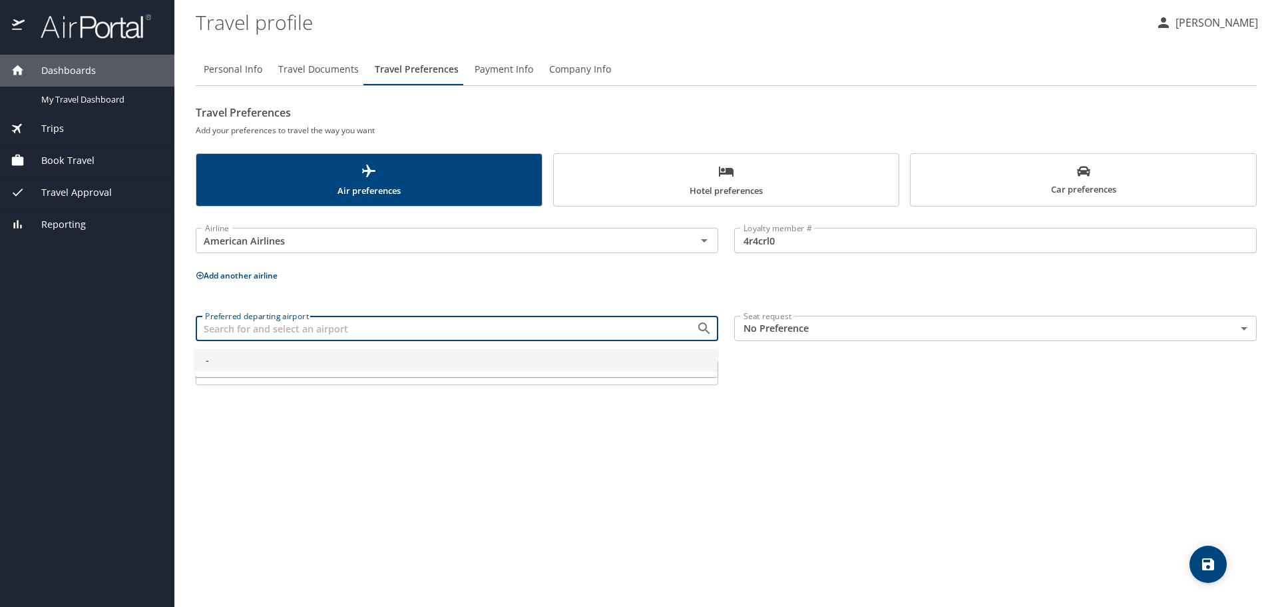
click at [593, 328] on input "Preferred departing airport" at bounding box center [437, 328] width 475 height 17
type input "-"
click at [792, 475] on div "Personal Info Travel Documents Travel Preferences Payment Info Company Info Tra…" at bounding box center [726, 325] width 1061 height 564
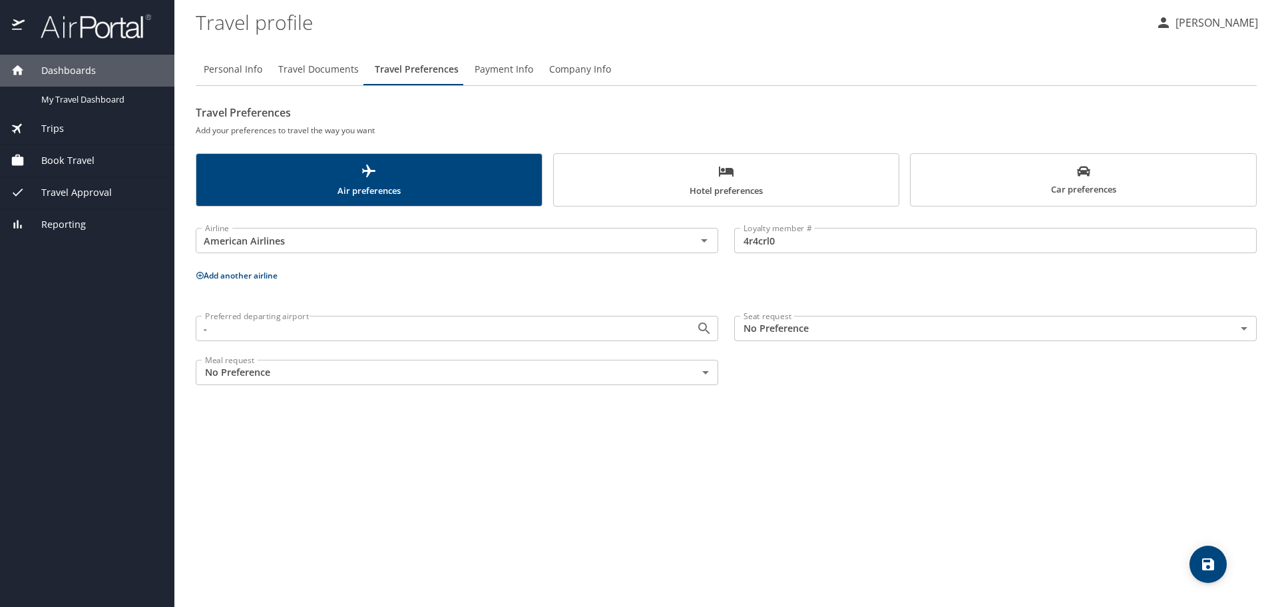
click at [525, 67] on span "Payment Info" at bounding box center [504, 69] width 59 height 17
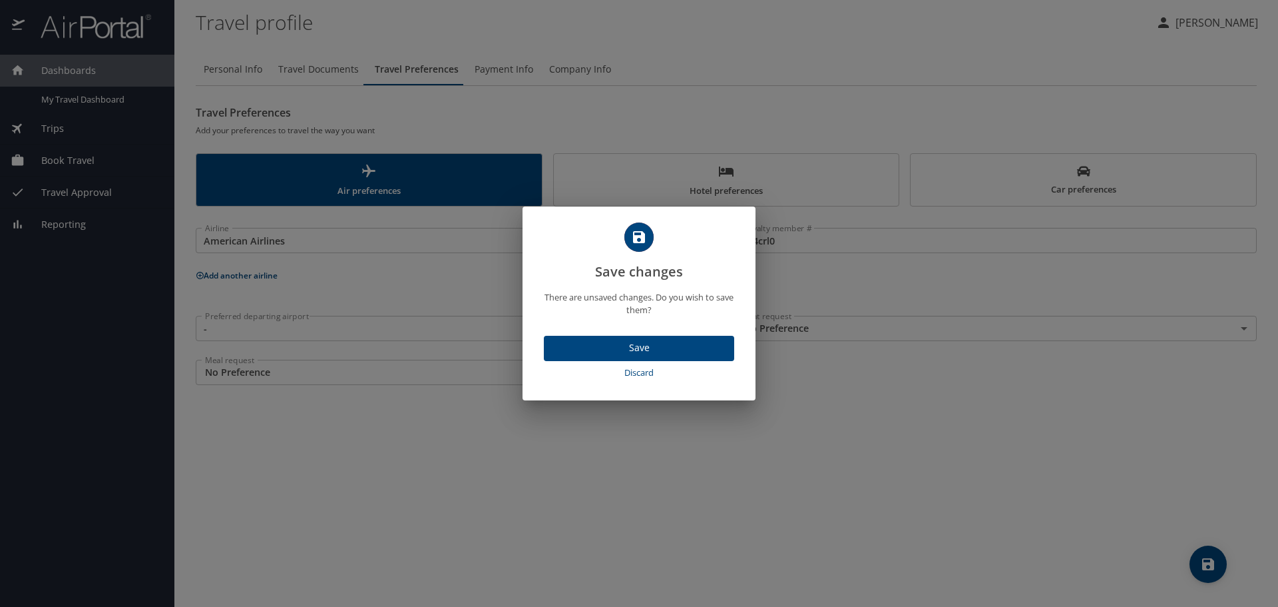
click at [662, 344] on span "Save" at bounding box center [639, 348] width 169 height 17
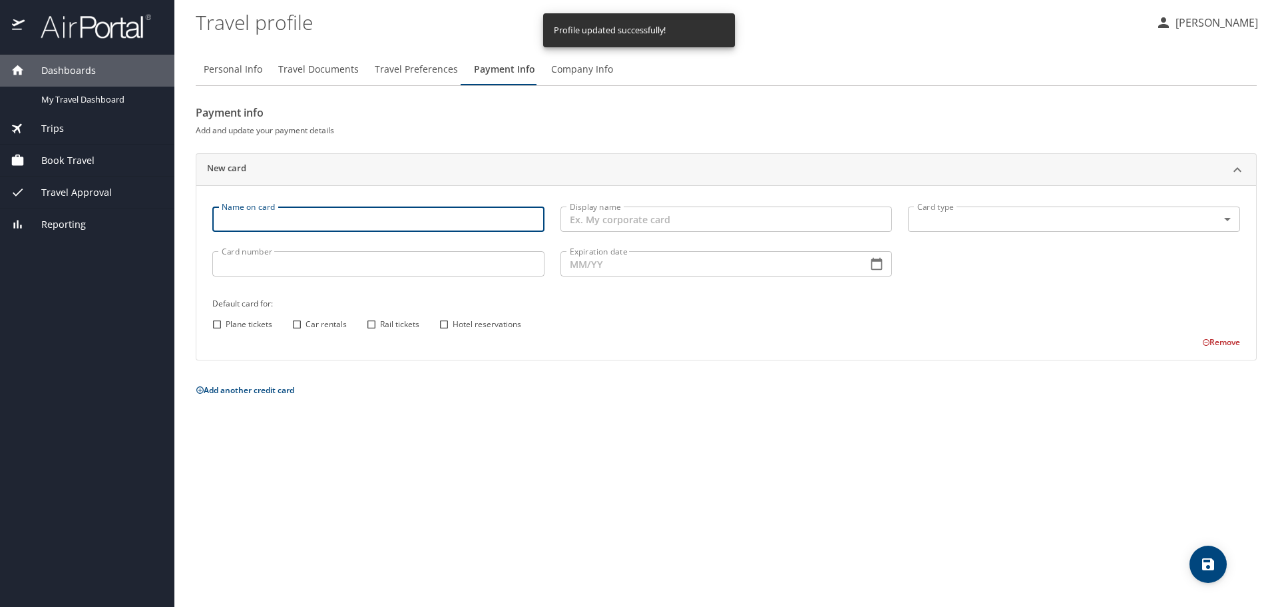
click at [405, 224] on input "Name on card" at bounding box center [378, 218] width 332 height 25
type input "[PERSON_NAME]"
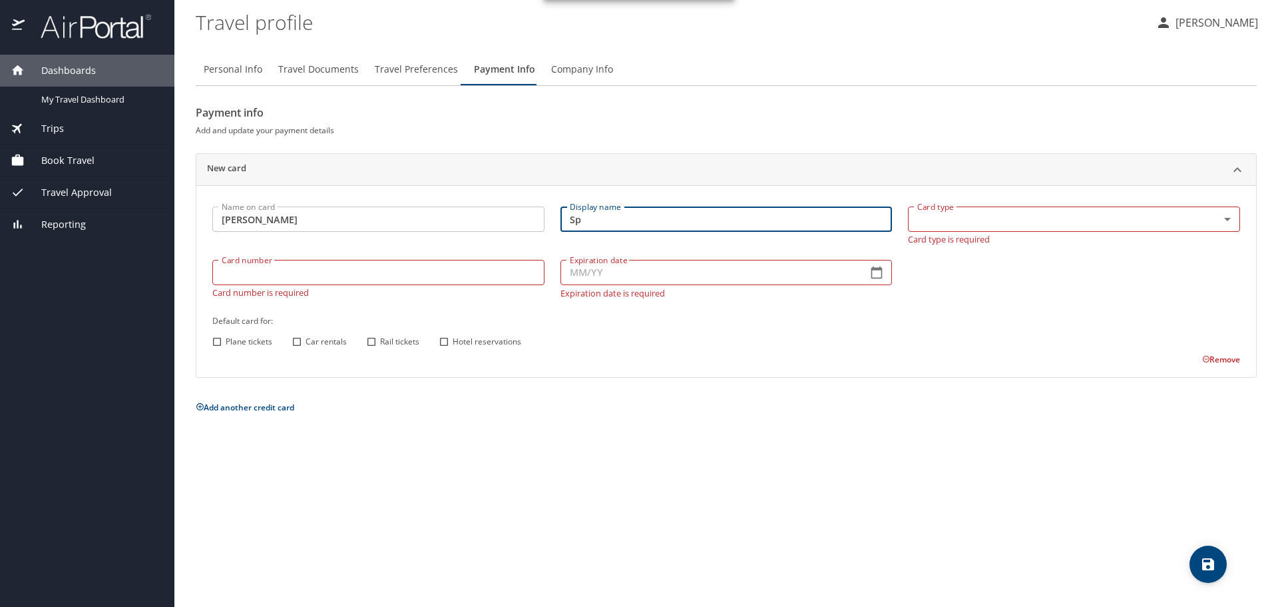
type input "S"
type input "Discover"
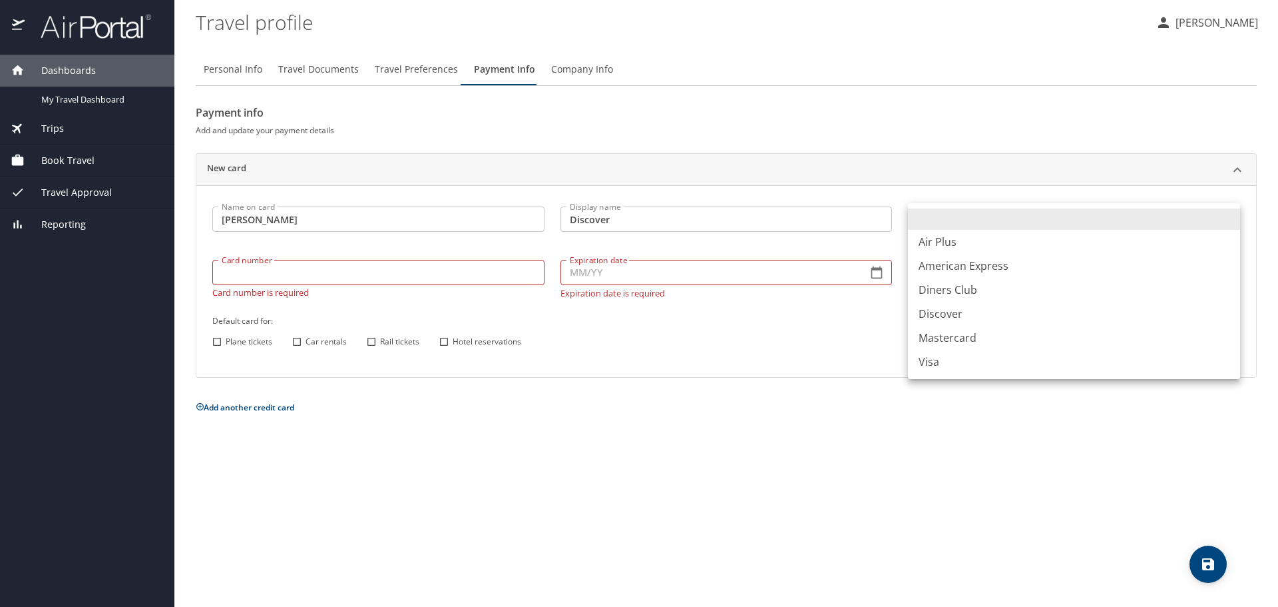
click at [1234, 214] on body "Dashboards My Travel Dashboard Trips Current / Future Trips Past Trips Trips Mi…" at bounding box center [639, 303] width 1278 height 607
click at [1120, 309] on li "Discover" at bounding box center [1074, 314] width 332 height 24
type input "DS"
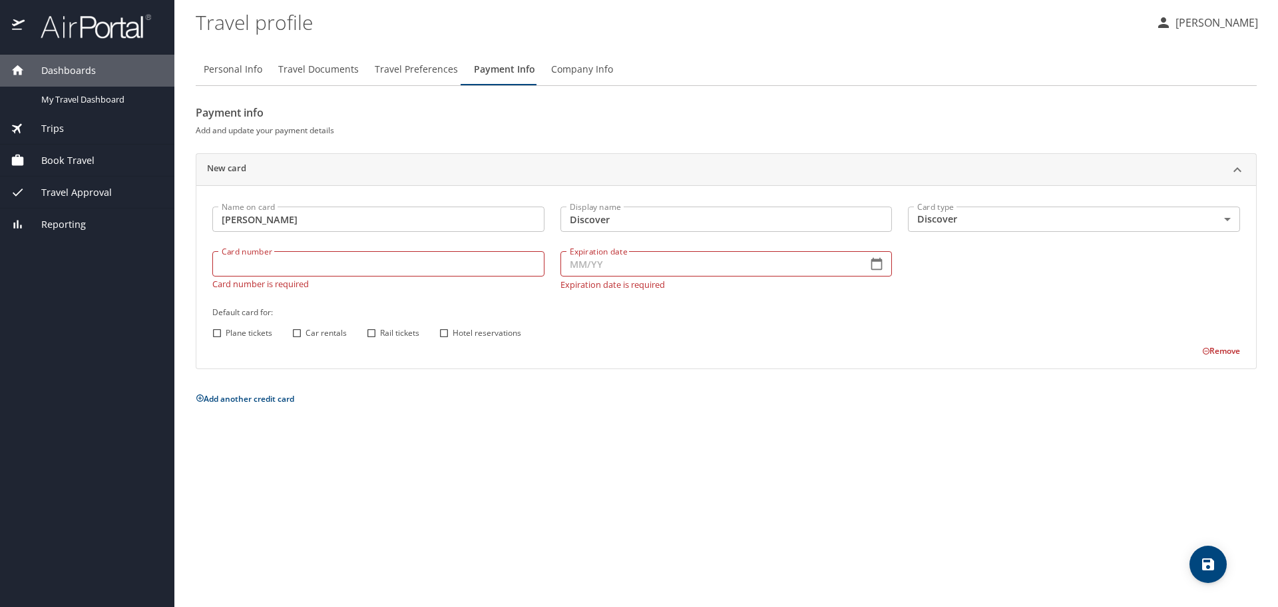
click at [451, 270] on input "Card number" at bounding box center [378, 263] width 332 height 25
paste input "[CREDIT_CARD_NUMBER]"
type input "[CREDIT_CARD_NUMBER]"
click at [768, 274] on input "Expiration date" at bounding box center [709, 263] width 297 height 25
drag, startPoint x: 681, startPoint y: 490, endPoint x: 664, endPoint y: 483, distance: 18.2
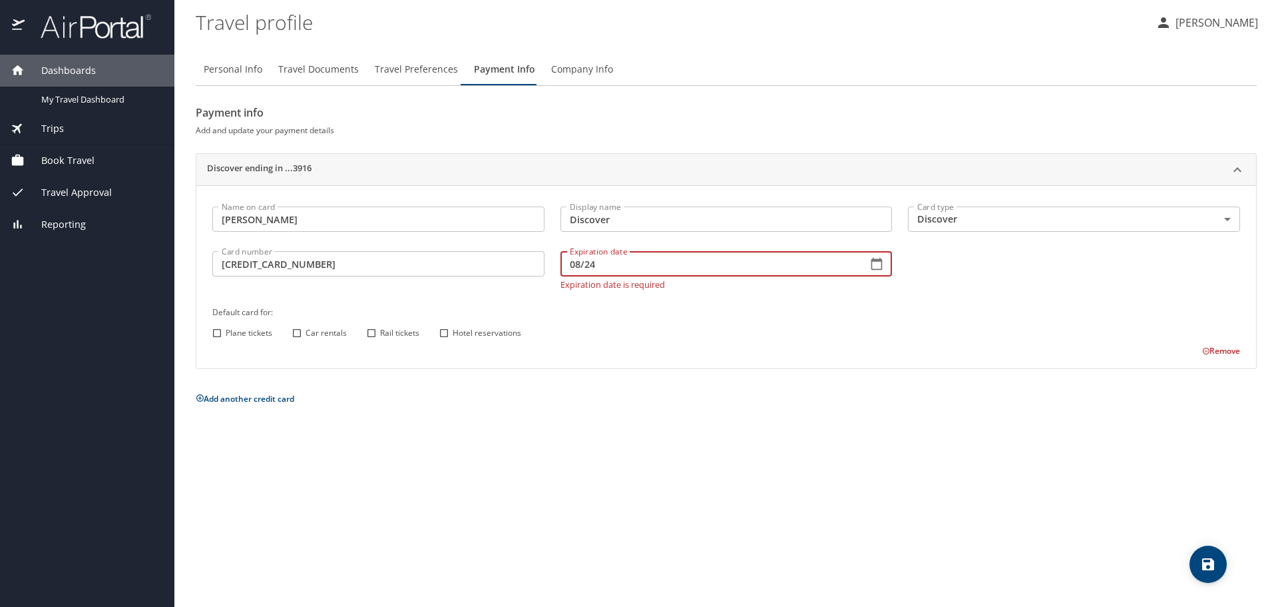
click at [681, 491] on div "Personal Info Travel Documents Travel Preferences Payment Info Company Info Pay…" at bounding box center [726, 325] width 1061 height 564
click at [585, 73] on span "Company Info" at bounding box center [582, 69] width 62 height 17
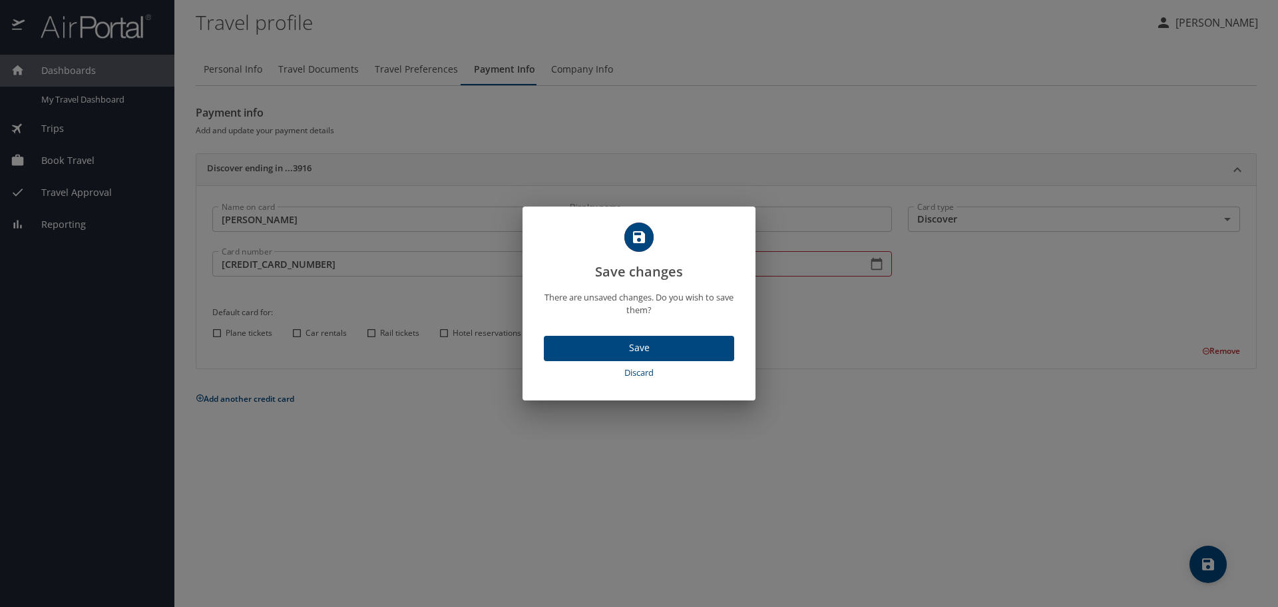
click at [706, 348] on span "Save" at bounding box center [639, 348] width 169 height 17
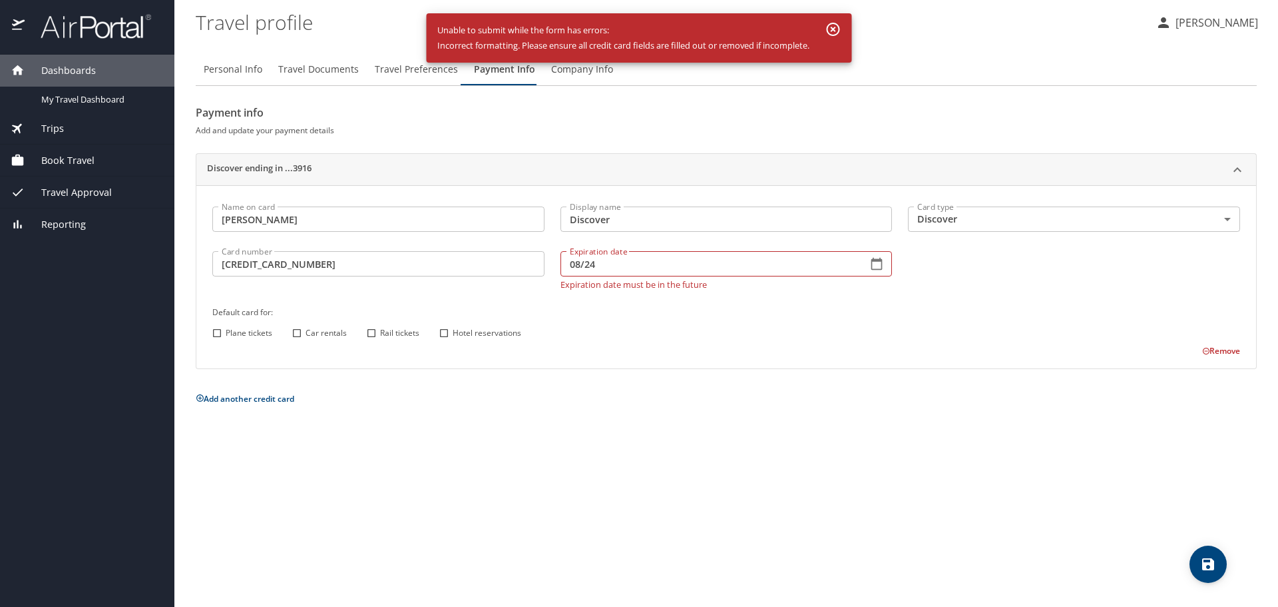
click at [628, 270] on input "08/24" at bounding box center [709, 263] width 297 height 25
click at [624, 268] on input "08/24" at bounding box center [709, 263] width 297 height 25
drag, startPoint x: 635, startPoint y: 263, endPoint x: 533, endPoint y: 263, distance: 101.9
click at [533, 263] on div "Name on card [PERSON_NAME] Name on card Display name Discover Display name Card…" at bounding box center [726, 277] width 1044 height 159
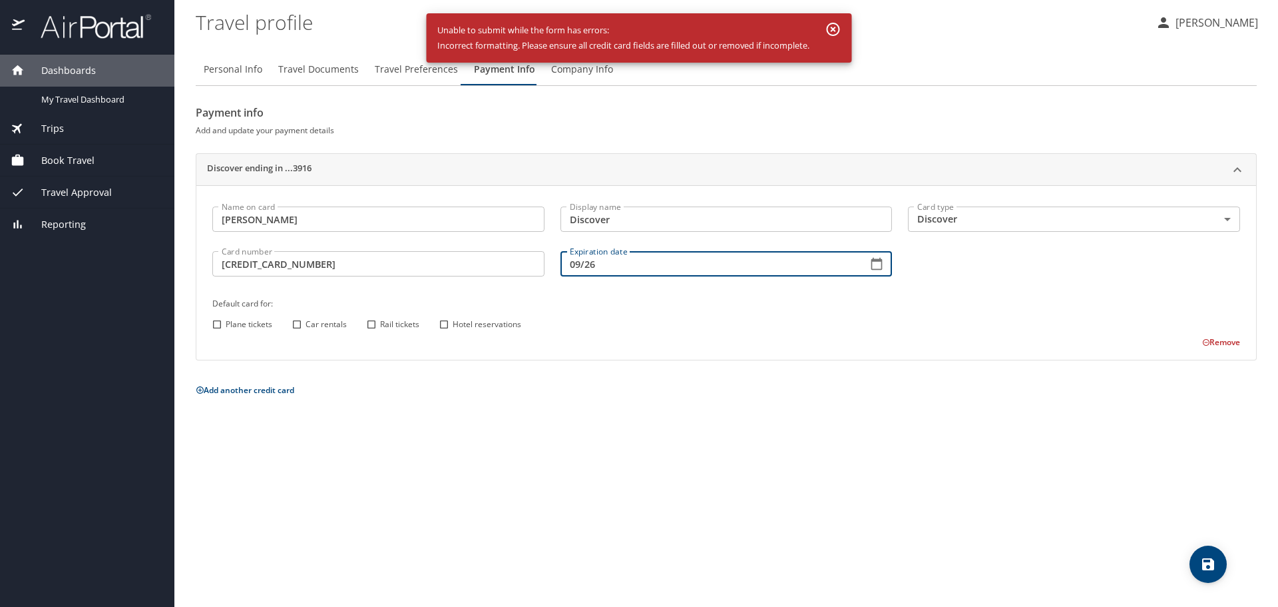
type input "09/26"
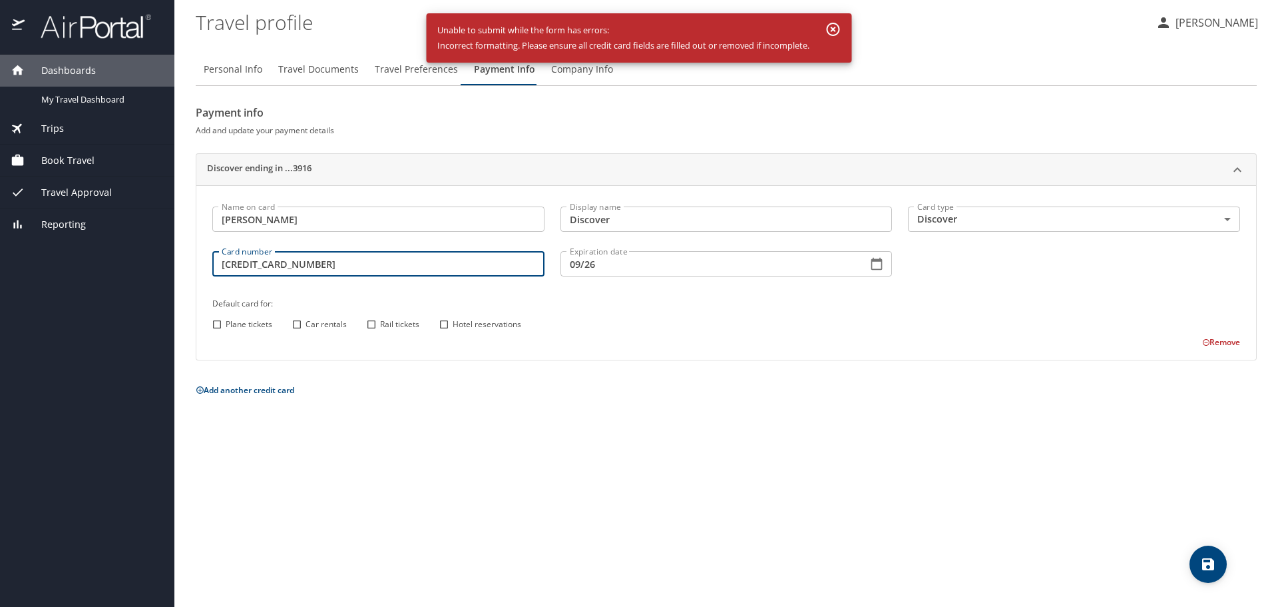
drag, startPoint x: 437, startPoint y: 267, endPoint x: 3, endPoint y: 259, distance: 433.5
click at [3, 259] on div "Dashboards My Travel Dashboard Trips Current / Future Trips Past Trips Trips Mi…" at bounding box center [639, 303] width 1278 height 607
paste input "2088 2842"
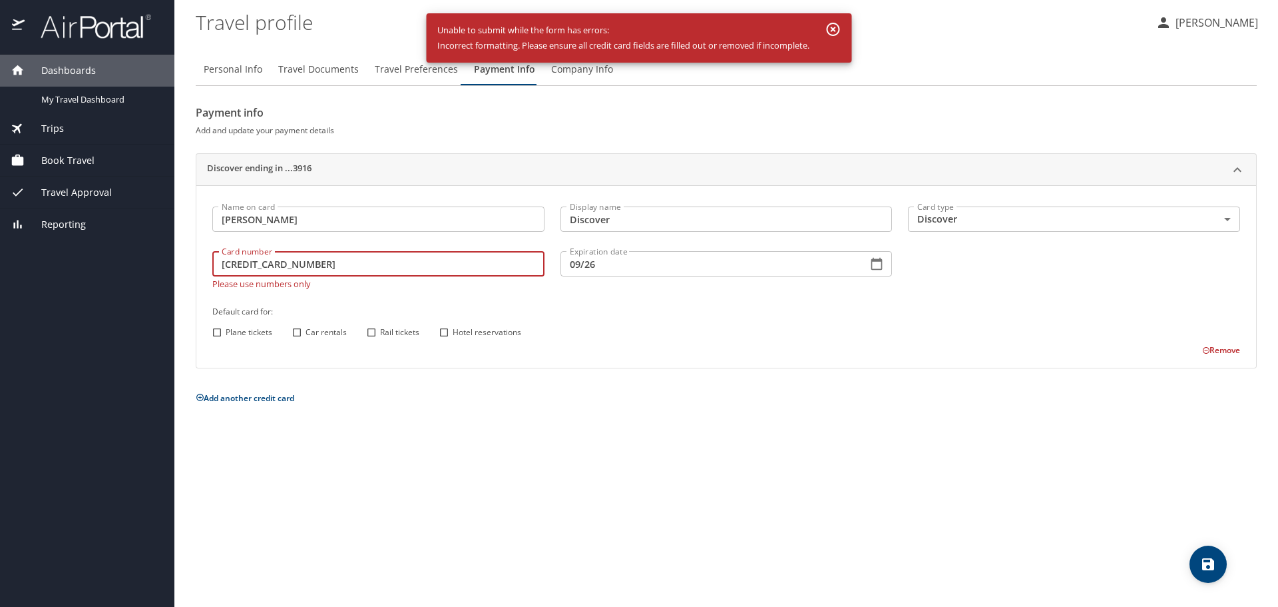
drag, startPoint x: 242, startPoint y: 263, endPoint x: 426, endPoint y: 304, distance: 188.8
click at [242, 263] on 3916 "[CREDIT_CARD_NUMBER]" at bounding box center [378, 263] width 332 height 25
type 3916 "[CREDIT_CARD_NUMBER]"
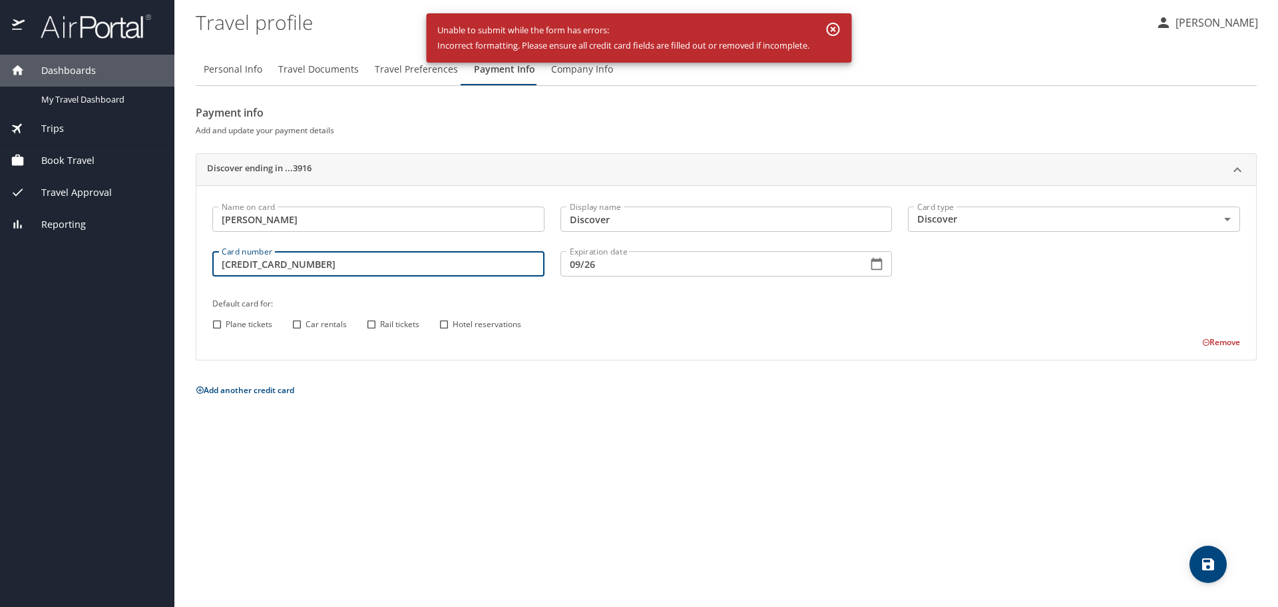
drag, startPoint x: 556, startPoint y: 409, endPoint x: 706, endPoint y: 146, distance: 303.6
click at [557, 409] on div "Personal Info Travel Documents Travel Preferences Payment Info Company Info Pay…" at bounding box center [726, 325] width 1061 height 564
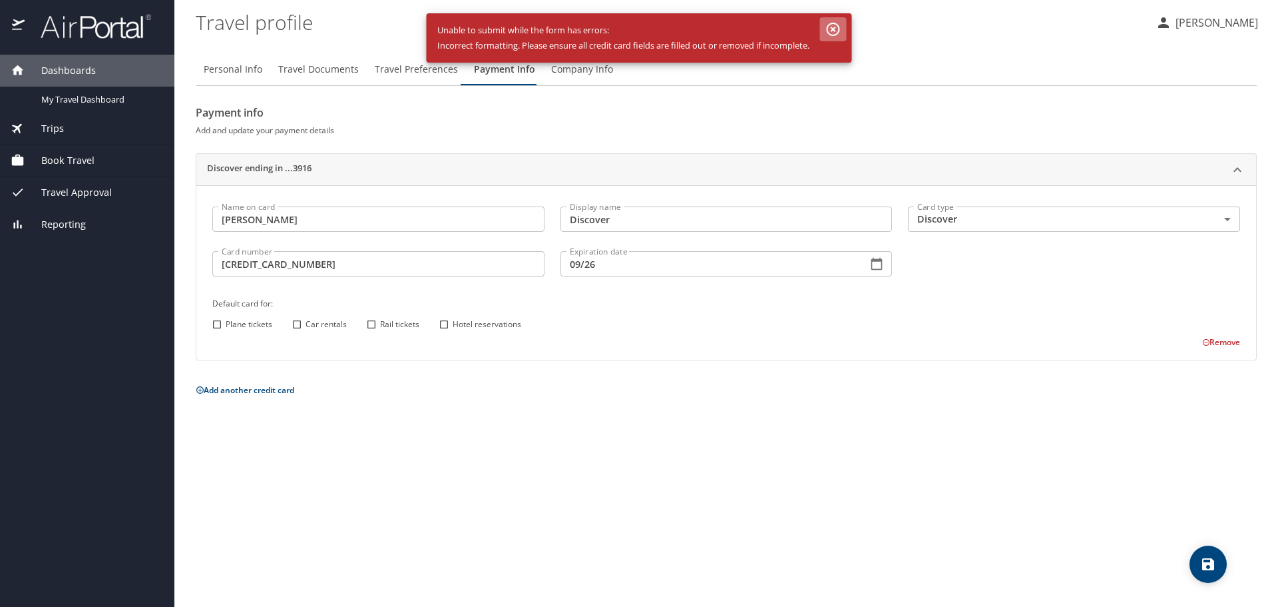
click at [830, 29] on icon "button" at bounding box center [833, 29] width 13 height 13
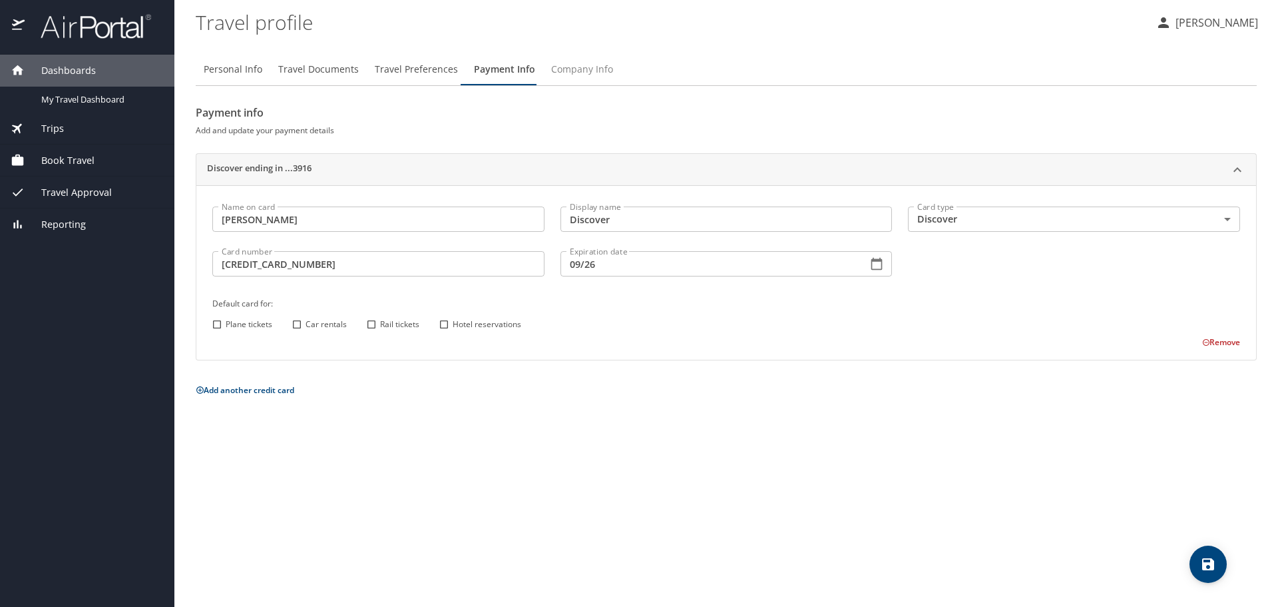
click at [565, 77] on span "Company Info" at bounding box center [582, 69] width 62 height 17
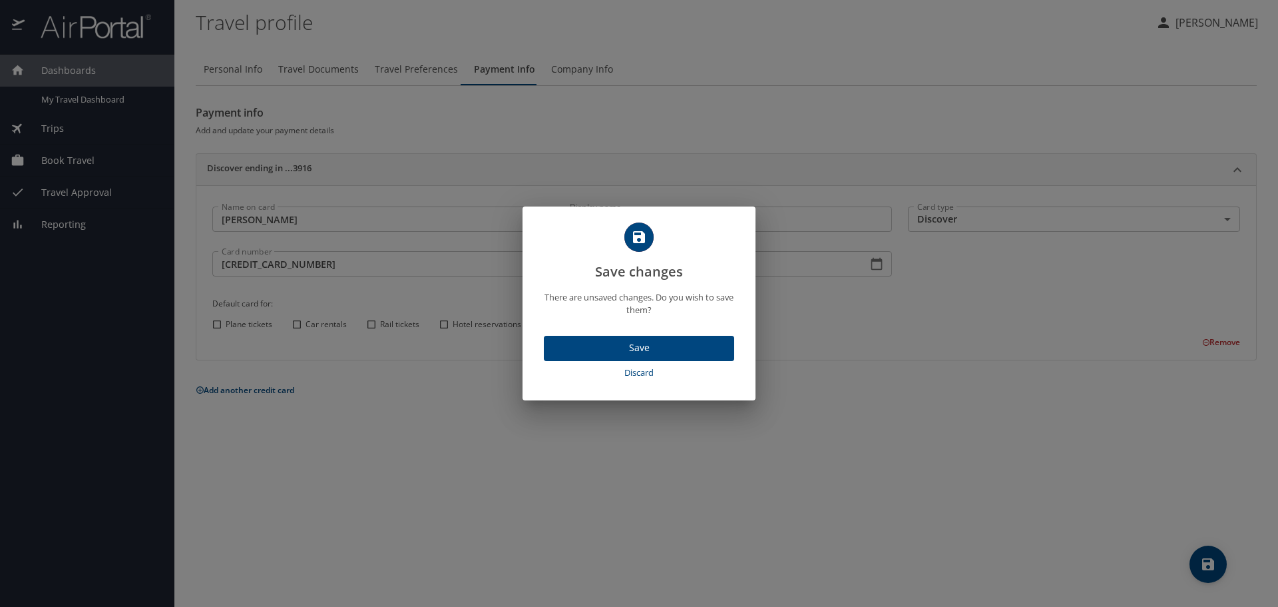
click at [676, 349] on span "Save" at bounding box center [639, 348] width 169 height 17
